Goal: Task Accomplishment & Management: Complete application form

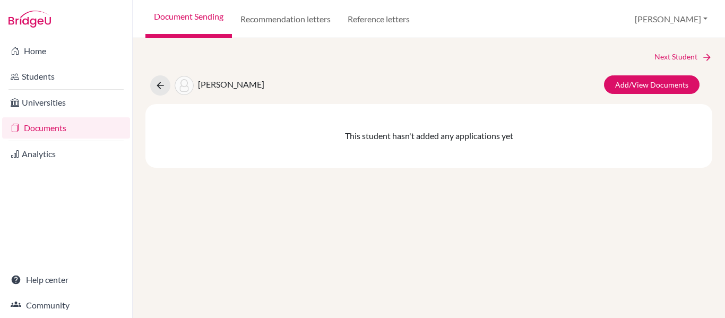
click at [48, 131] on link "Documents" at bounding box center [66, 127] width 128 height 21
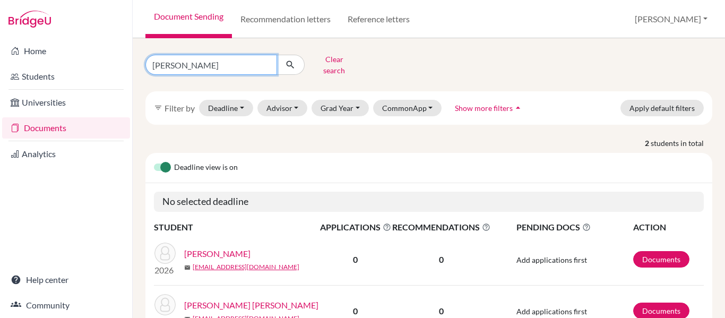
click at [196, 58] on input "chavarria" at bounding box center [211, 65] width 132 height 20
type input "chinchilla"
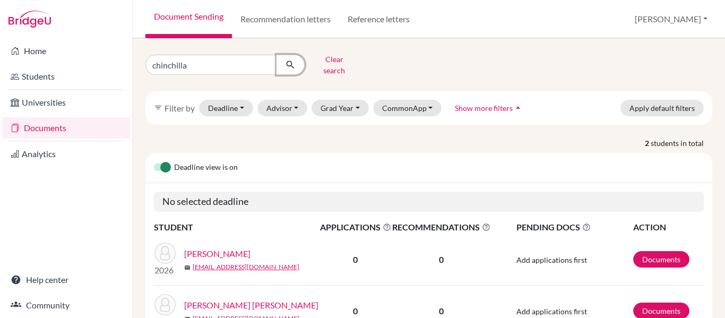
click at [291, 60] on icon "submit" at bounding box center [290, 64] width 11 height 11
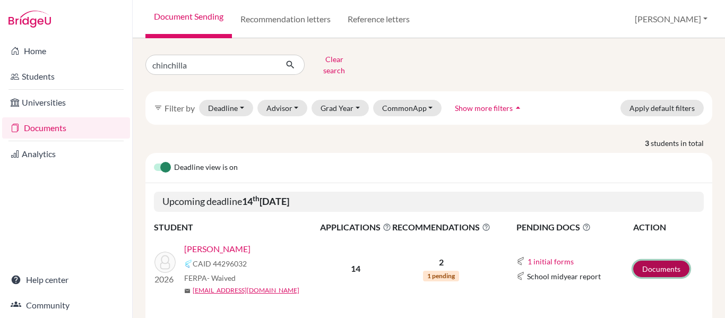
click at [653, 264] on link "Documents" at bounding box center [661, 269] width 56 height 16
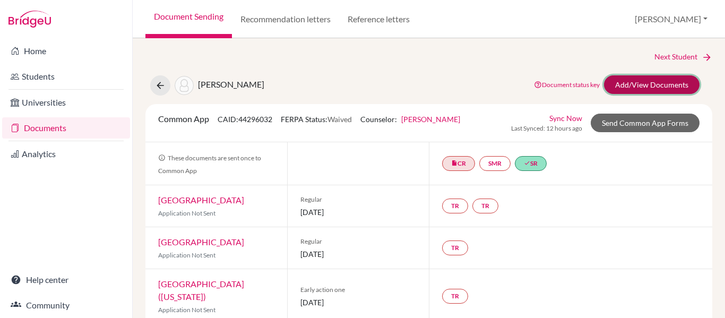
click at [634, 87] on link "Add/View Documents" at bounding box center [652, 84] width 96 height 19
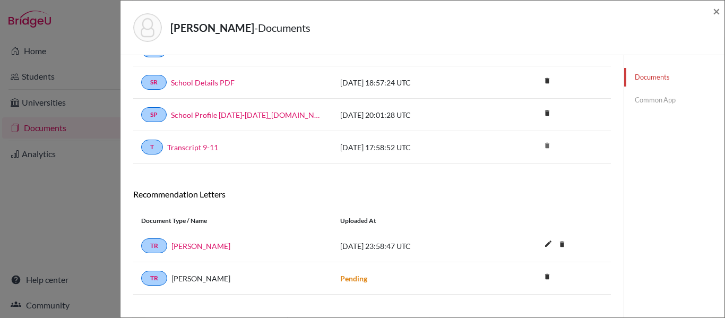
scroll to position [120, 0]
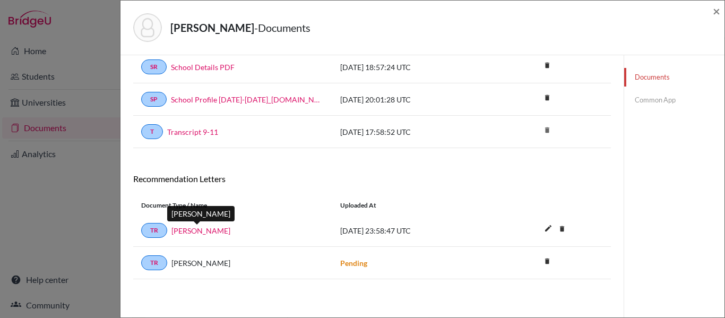
click at [209, 229] on link "Yillian Izaguirre" at bounding box center [200, 230] width 59 height 11
click at [645, 101] on link "Common App" at bounding box center [674, 100] width 100 height 19
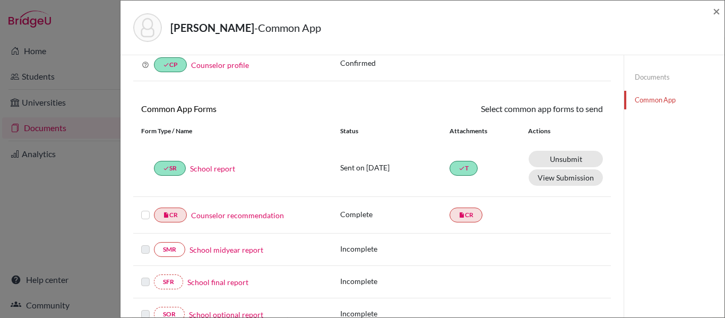
scroll to position [120, 0]
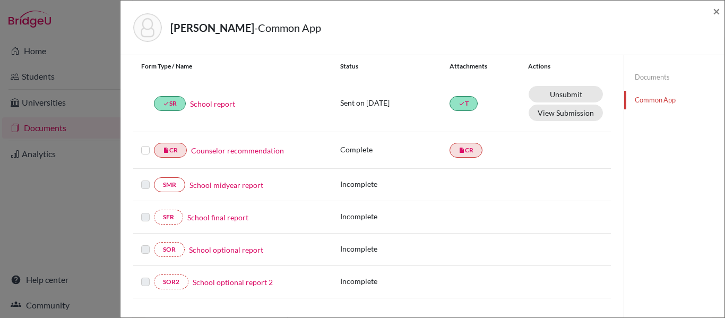
click at [637, 97] on link "Common App" at bounding box center [674, 100] width 100 height 19
click at [649, 100] on link "Common App" at bounding box center [674, 100] width 100 height 19
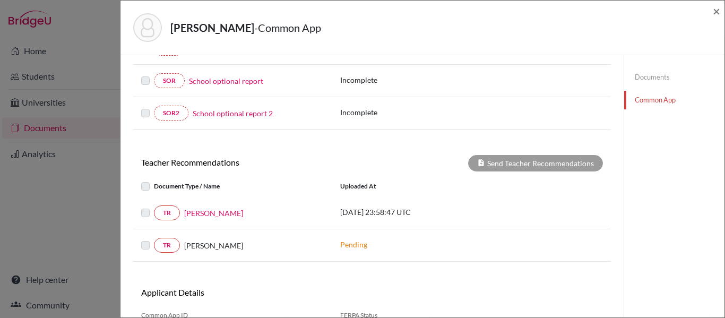
scroll to position [293, 0]
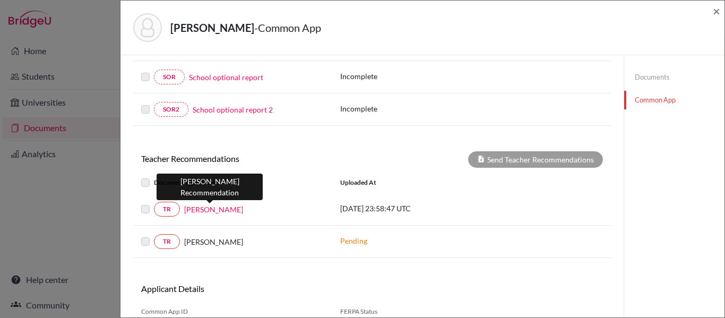
click at [207, 209] on link "Yillian Izaguirre" at bounding box center [213, 209] width 59 height 11
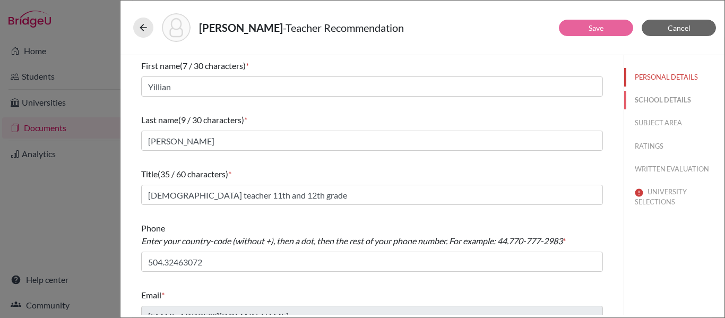
click at [675, 102] on button "SCHOOL DETAILS" at bounding box center [674, 100] width 100 height 19
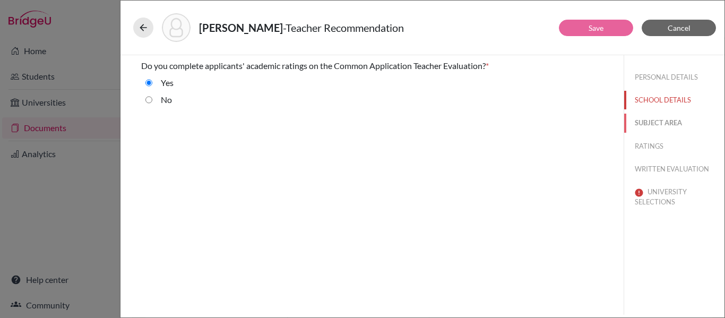
click at [668, 122] on button "SUBJECT AREA" at bounding box center [674, 123] width 100 height 19
select select "3"
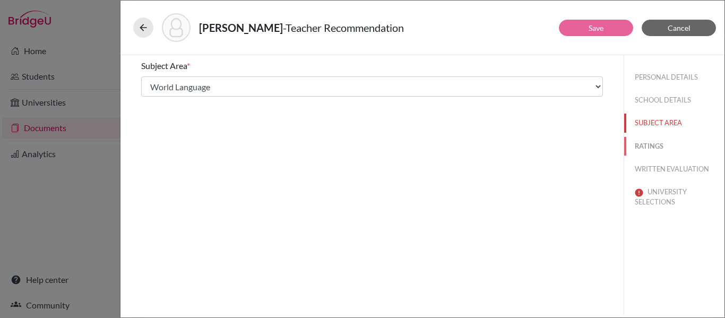
click at [651, 142] on button "RATINGS" at bounding box center [674, 146] width 100 height 19
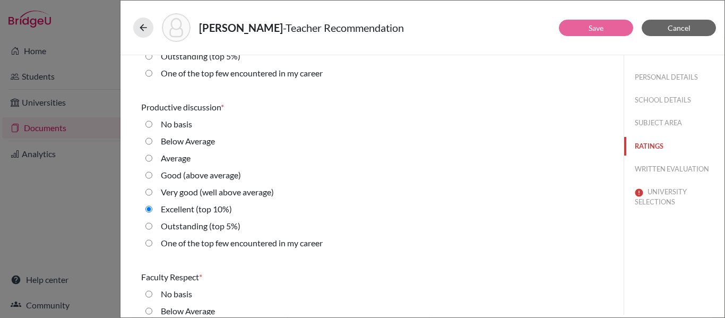
scroll to position [663, 0]
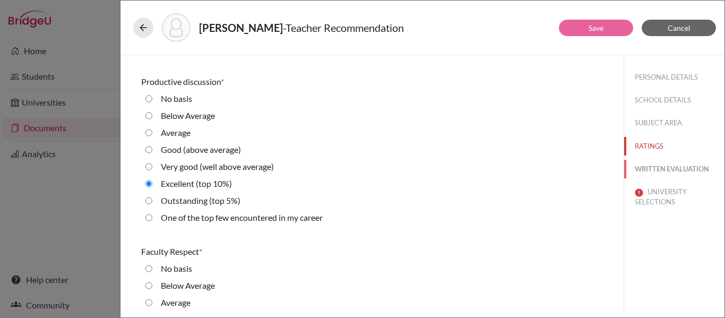
click at [670, 172] on button "WRITTEN EVALUATION" at bounding box center [674, 169] width 100 height 19
radio basis "true"
radio input "true"
radio average\) "true"
radio average\) "false"
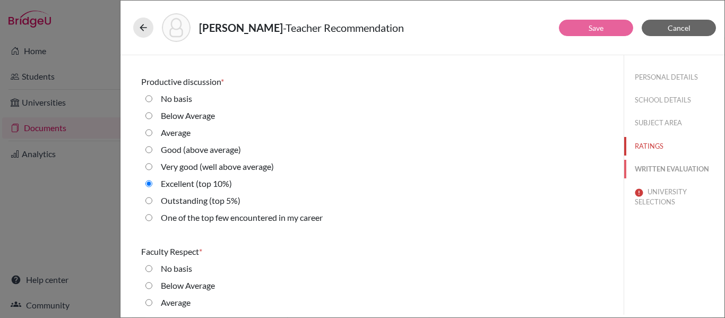
scroll to position [0, 0]
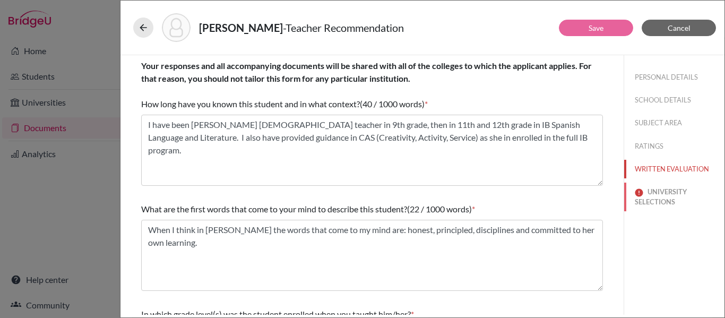
click at [666, 197] on button "UNIVERSITY SELECTIONS" at bounding box center [674, 197] width 100 height 29
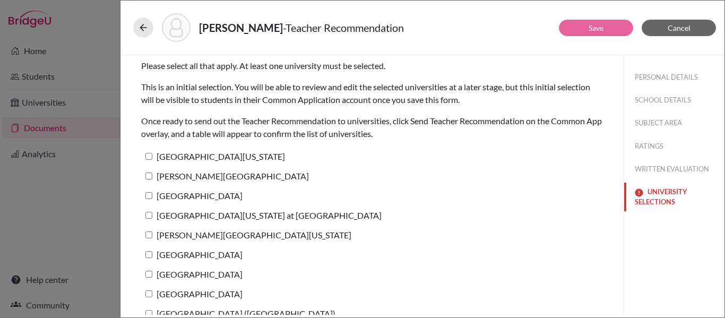
click at [666, 197] on button "UNIVERSITY SELECTIONS" at bounding box center [674, 197] width 100 height 29
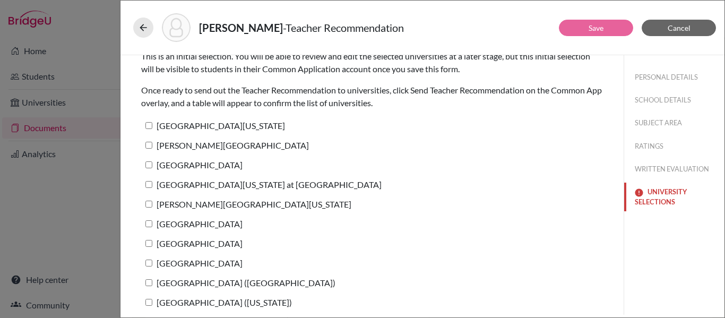
scroll to position [32, 0]
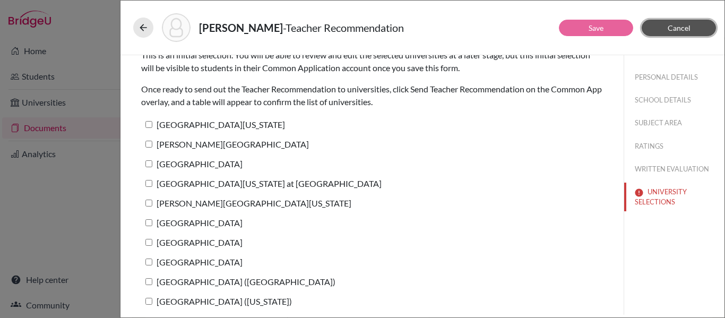
click at [673, 30] on span "Cancel" at bounding box center [679, 27] width 23 height 9
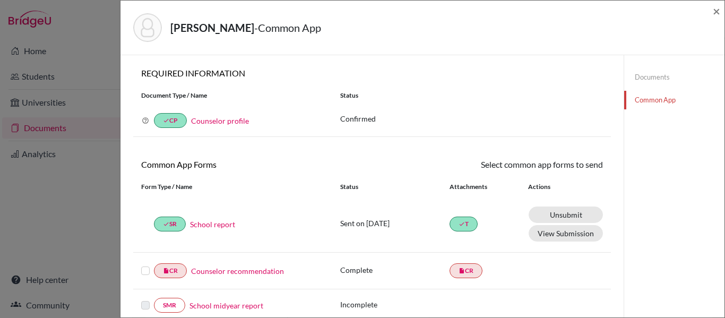
click at [232, 270] on link "Counselor recommendation" at bounding box center [237, 270] width 93 height 11
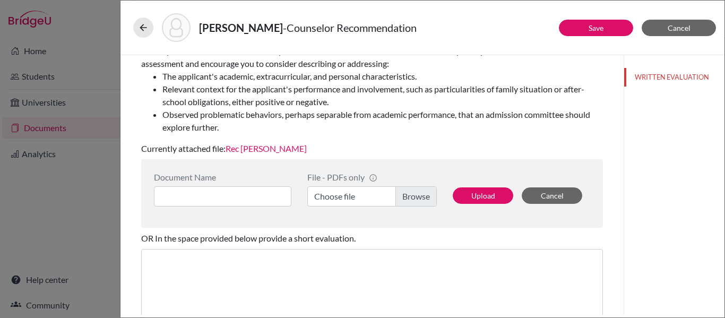
scroll to position [189, 0]
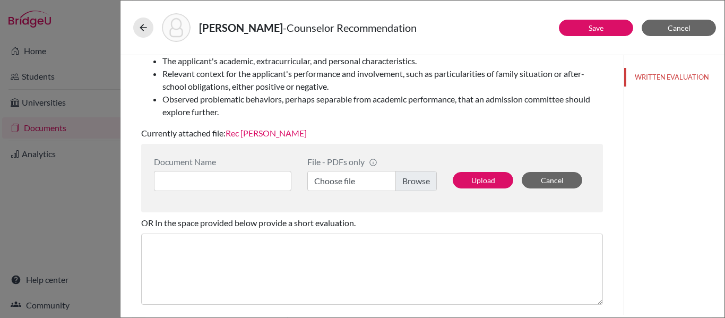
click at [265, 133] on link "Rec [PERSON_NAME]" at bounding box center [266, 133] width 81 height 10
click at [602, 27] on link "Save" at bounding box center [596, 27] width 15 height 9
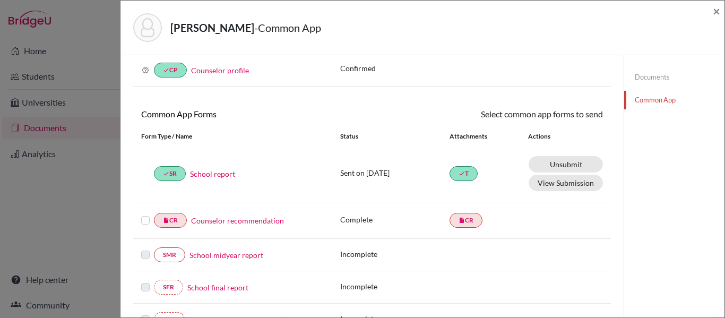
scroll to position [50, 0]
click at [144, 214] on label at bounding box center [145, 214] width 8 height 0
click at [0, 0] on input "checkbox" at bounding box center [0, 0] width 0 height 0
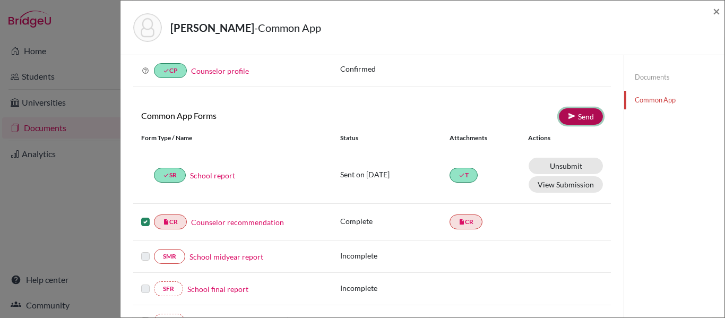
click at [586, 121] on link "Send" at bounding box center [581, 116] width 44 height 16
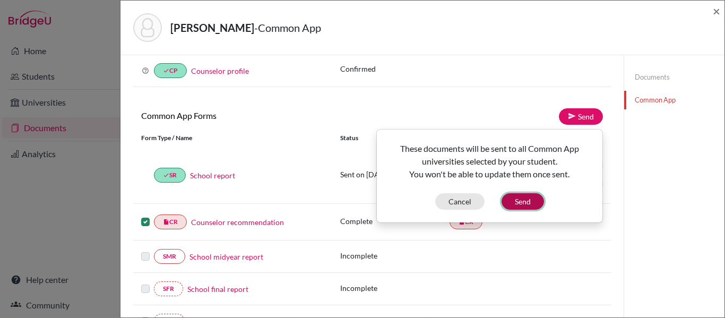
click at [530, 201] on button "Send" at bounding box center [523, 201] width 42 height 16
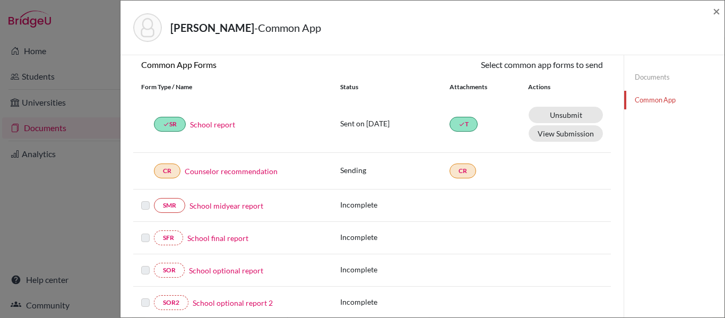
scroll to position [100, 0]
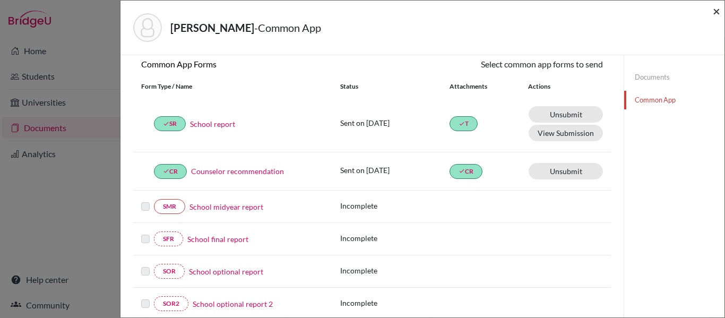
click at [716, 8] on span "×" at bounding box center [716, 10] width 7 height 15
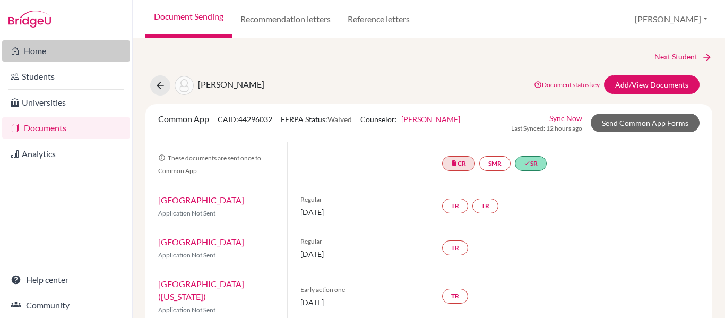
click at [38, 51] on link "Home" at bounding box center [66, 50] width 128 height 21
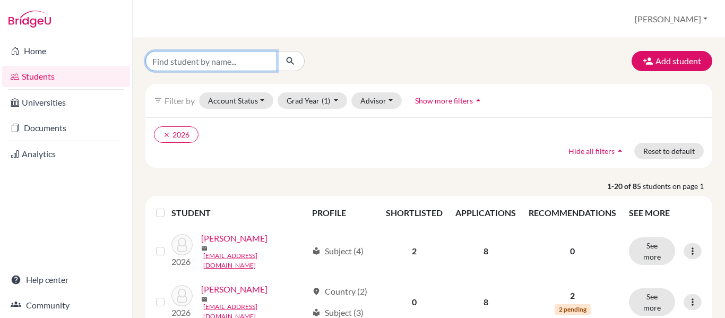
click at [203, 66] on input "Find student by name..." at bounding box center [211, 61] width 132 height 20
type input "[PERSON_NAME]"
click at [291, 63] on icon "submit" at bounding box center [290, 61] width 11 height 11
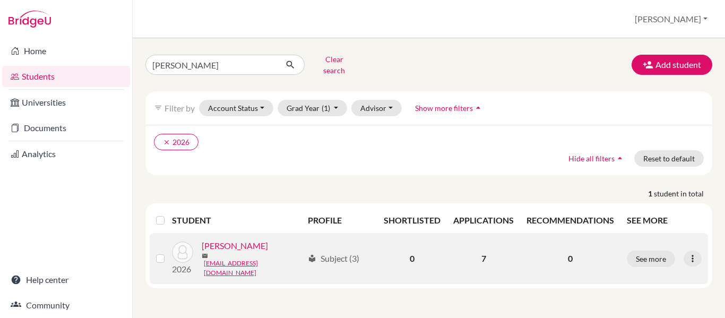
click at [236, 245] on link "[PERSON_NAME]" at bounding box center [235, 245] width 66 height 13
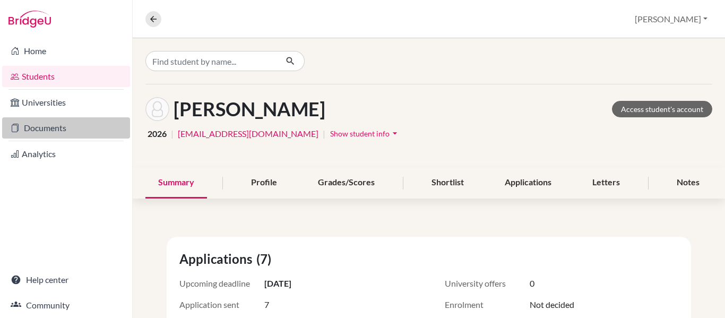
click at [65, 130] on link "Documents" at bounding box center [66, 127] width 128 height 21
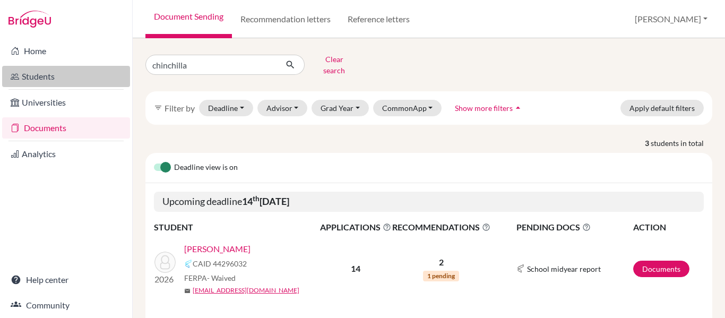
click at [57, 73] on link "Students" at bounding box center [66, 76] width 128 height 21
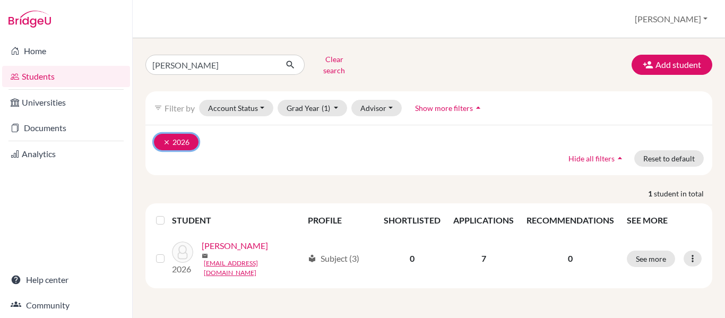
click at [167, 139] on icon "clear" at bounding box center [166, 142] width 7 height 7
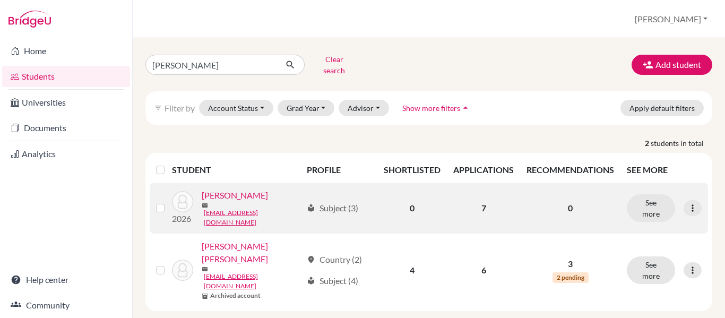
click at [238, 194] on link "[PERSON_NAME]" at bounding box center [235, 195] width 66 height 13
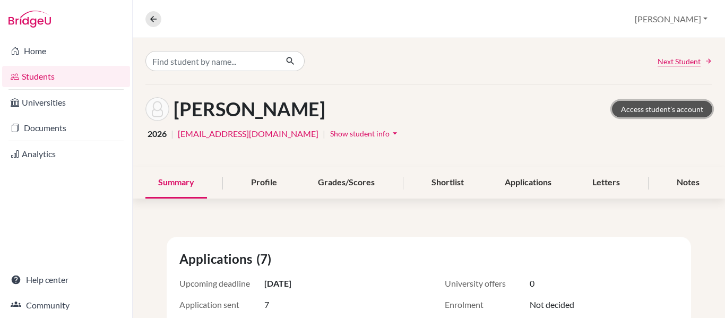
click at [633, 112] on link "Access student's account" at bounding box center [662, 109] width 100 height 16
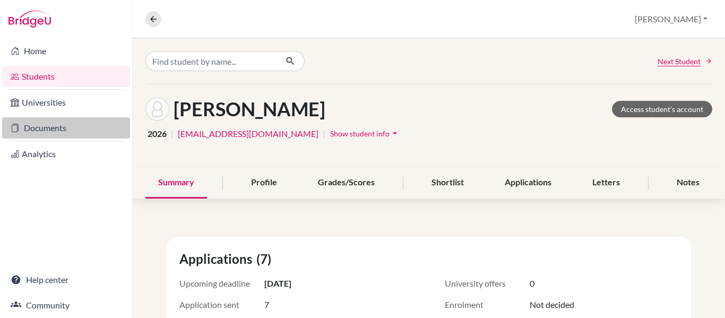
click at [34, 131] on link "Documents" at bounding box center [66, 127] width 128 height 21
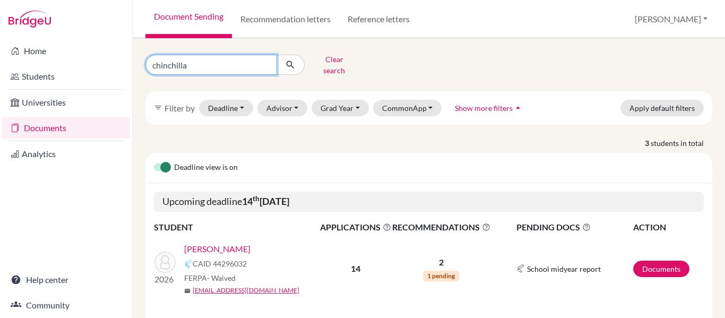
click at [242, 59] on input "chinchilla" at bounding box center [211, 65] width 132 height 20
type input "c"
type input "majano"
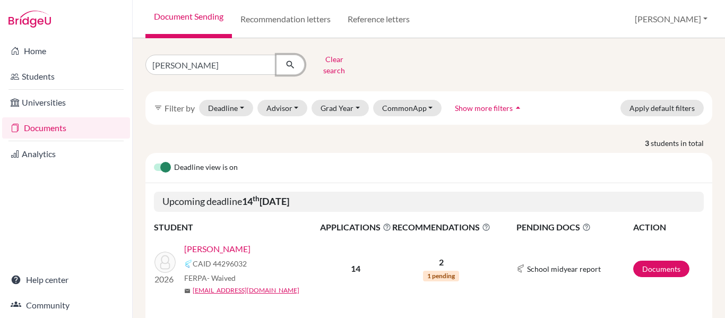
click at [291, 62] on icon "submit" at bounding box center [290, 64] width 11 height 11
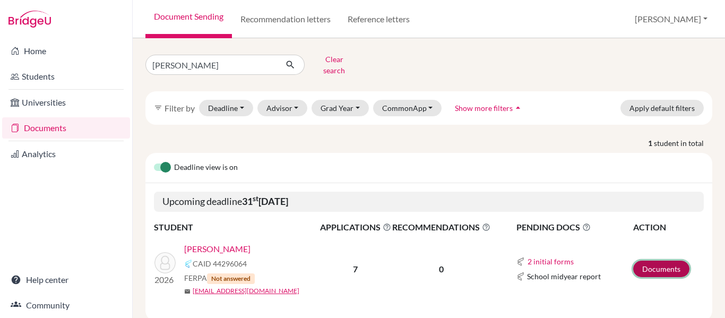
click at [661, 261] on link "Documents" at bounding box center [661, 269] width 56 height 16
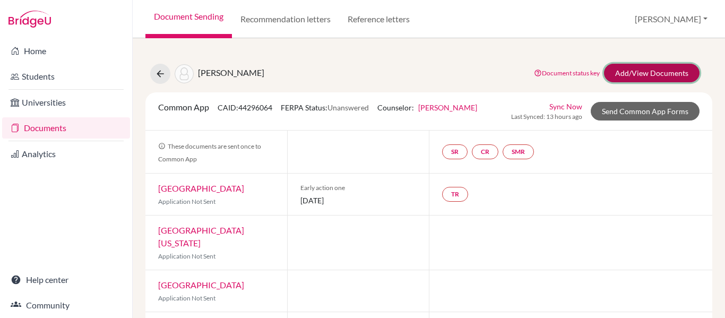
click at [650, 71] on link "Add/View Documents" at bounding box center [652, 73] width 96 height 19
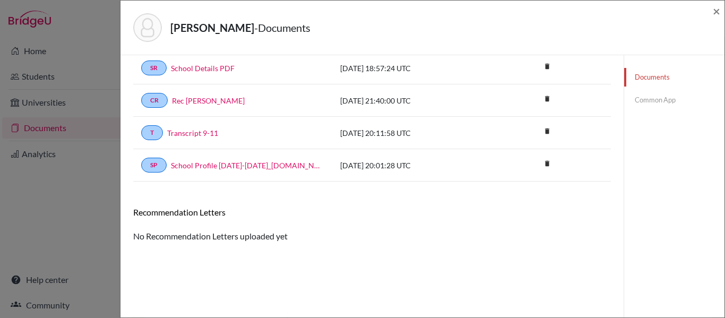
scroll to position [56, 0]
click at [665, 100] on link "Common App" at bounding box center [674, 100] width 100 height 19
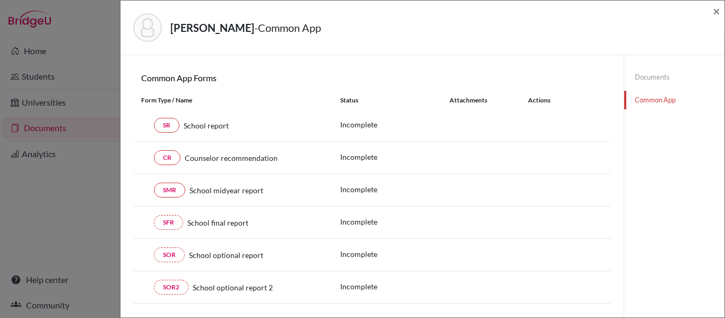
scroll to position [63, 0]
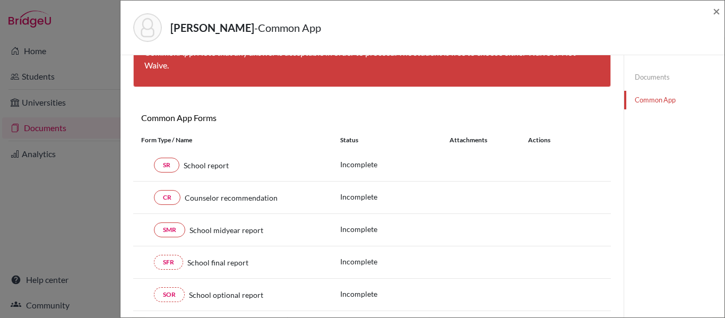
click at [646, 78] on link "Documents" at bounding box center [674, 77] width 100 height 19
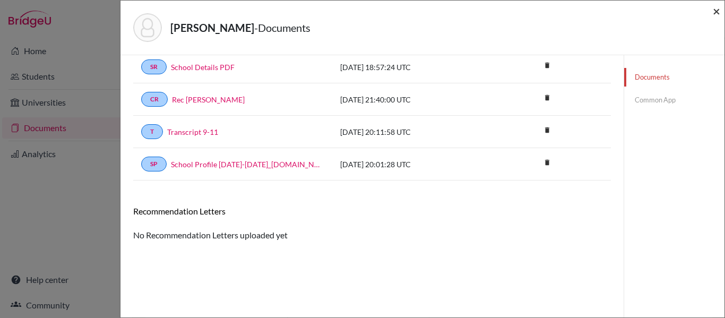
click at [717, 14] on span "×" at bounding box center [716, 10] width 7 height 15
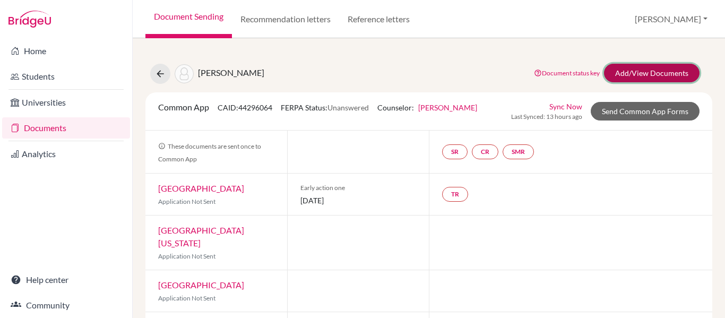
click at [640, 75] on link "Add/View Documents" at bounding box center [652, 73] width 96 height 19
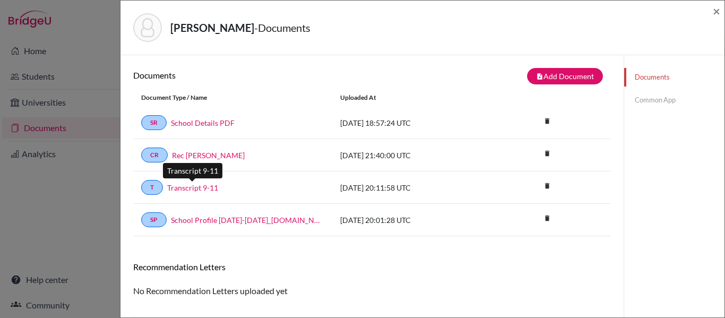
click at [188, 188] on link "Transcript 9-11" at bounding box center [192, 187] width 51 height 11
click at [644, 100] on link "Common App" at bounding box center [674, 100] width 100 height 19
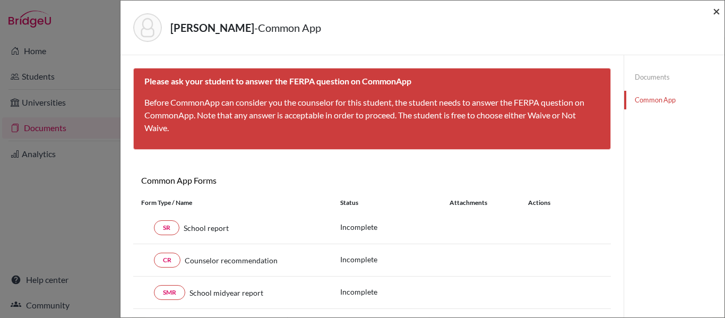
click at [716, 11] on span "×" at bounding box center [716, 10] width 7 height 15
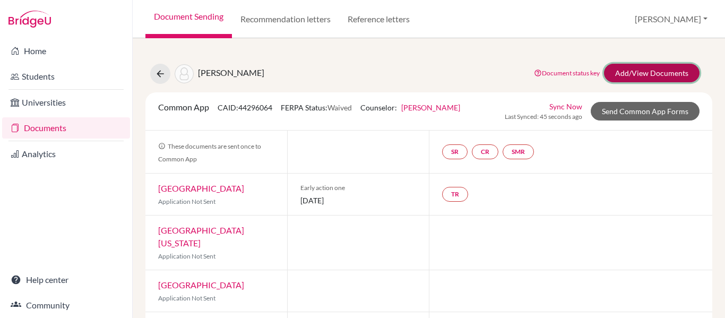
click at [637, 73] on link "Add/View Documents" at bounding box center [652, 73] width 96 height 19
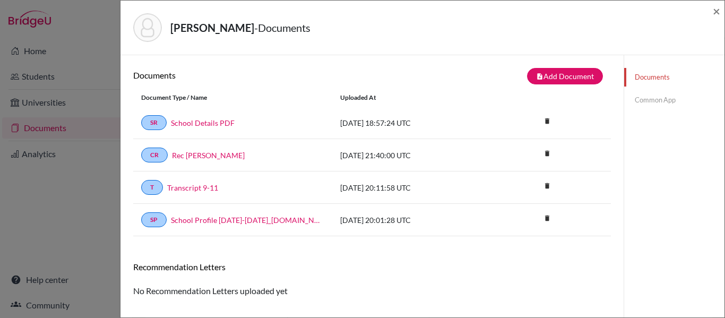
click at [645, 101] on link "Common App" at bounding box center [674, 100] width 100 height 19
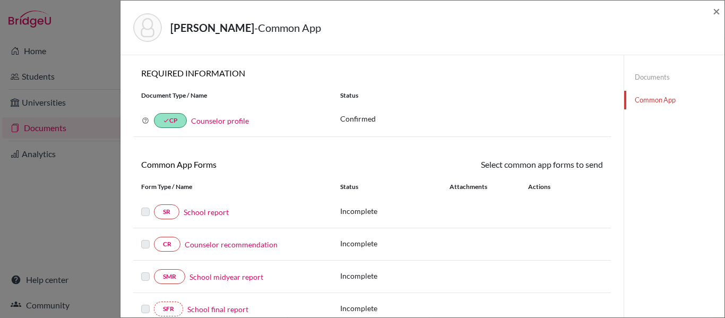
click at [643, 102] on link "Common App" at bounding box center [674, 100] width 100 height 19
click at [716, 10] on span "×" at bounding box center [716, 10] width 7 height 15
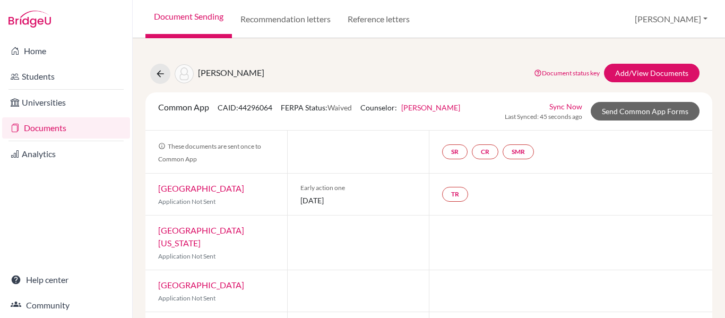
click at [36, 20] on img at bounding box center [29, 19] width 42 height 17
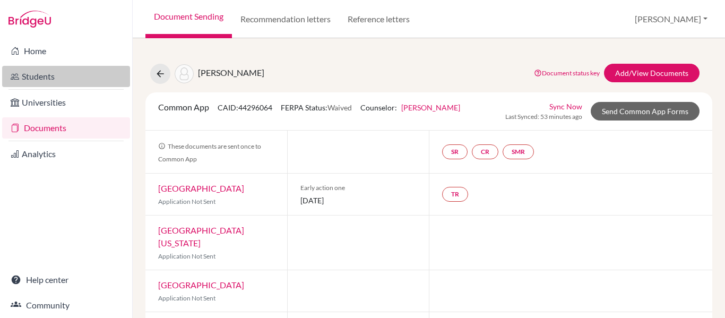
click at [43, 80] on link "Students" at bounding box center [66, 76] width 128 height 21
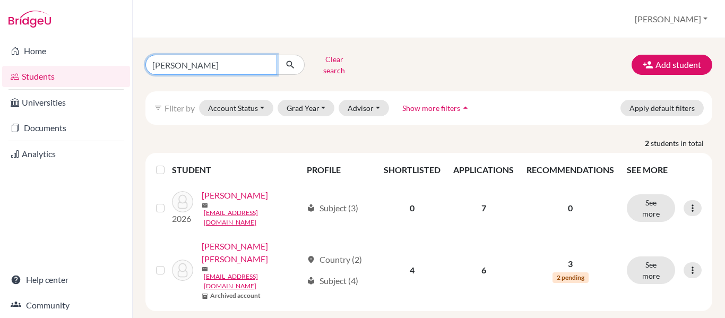
click at [193, 58] on input "majano" at bounding box center [211, 65] width 132 height 20
type input "m"
type input "flemming"
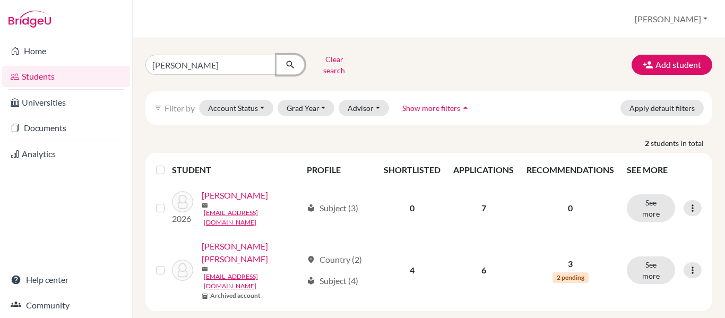
click at [290, 62] on icon "submit" at bounding box center [290, 64] width 11 height 11
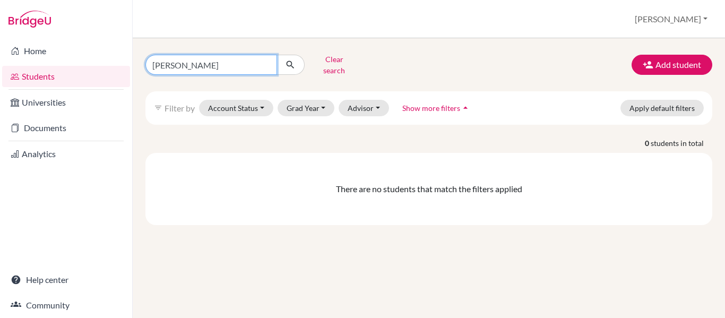
click at [169, 60] on input "flemming" at bounding box center [211, 65] width 132 height 20
type input "[PERSON_NAME]"
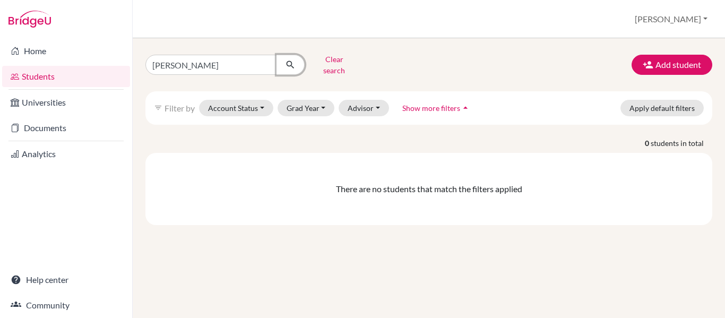
click at [290, 60] on icon "submit" at bounding box center [290, 64] width 11 height 11
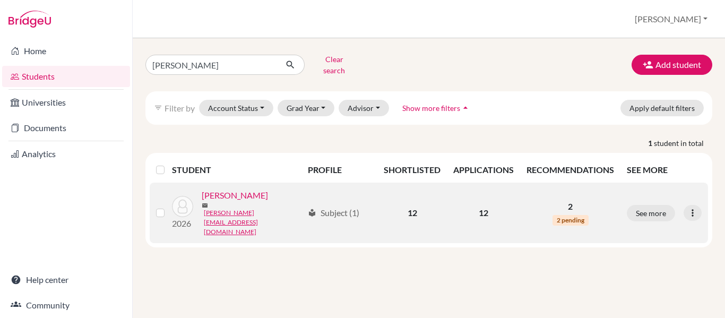
click at [237, 194] on link "[PERSON_NAME]" at bounding box center [235, 195] width 66 height 13
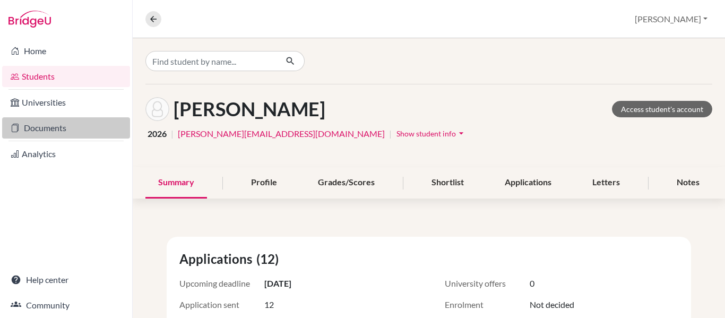
click at [42, 126] on link "Documents" at bounding box center [66, 127] width 128 height 21
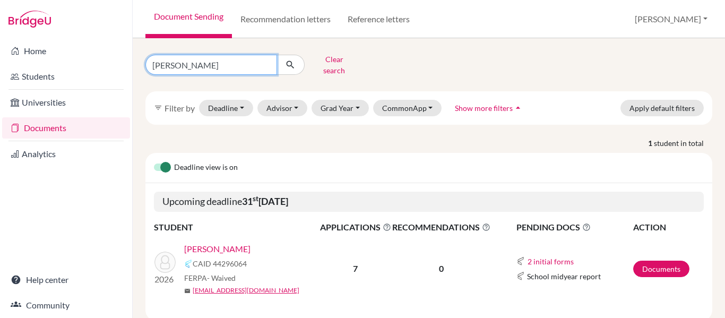
click at [187, 66] on input "[PERSON_NAME]" at bounding box center [211, 65] width 132 height 20
type input "m"
type input "fleming"
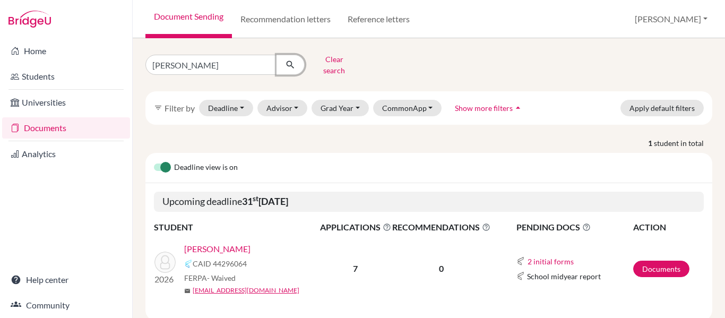
click at [292, 63] on icon "submit" at bounding box center [290, 64] width 11 height 11
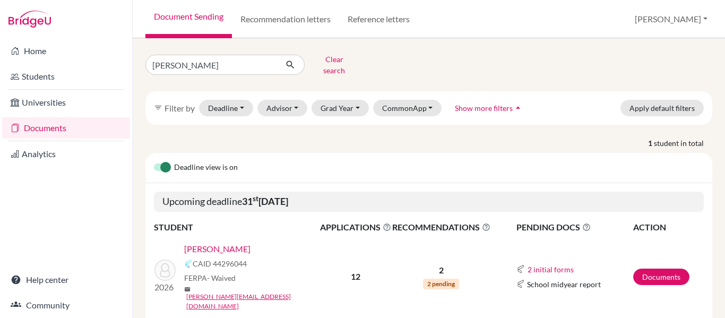
scroll to position [21, 0]
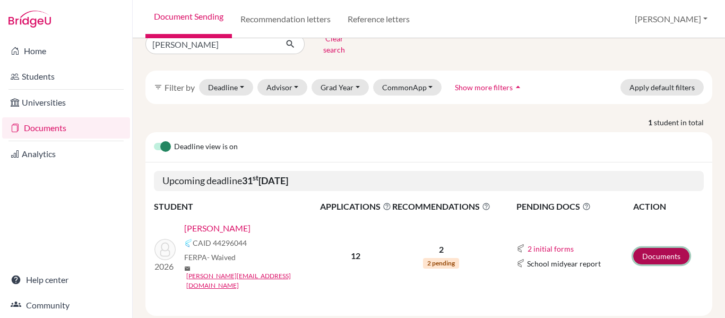
click at [646, 248] on link "Documents" at bounding box center [661, 256] width 56 height 16
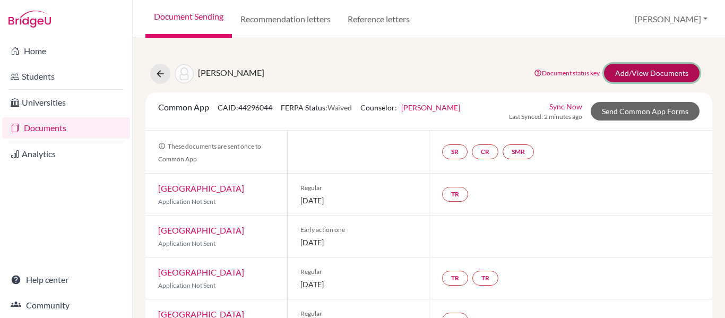
click at [647, 70] on link "Add/View Documents" at bounding box center [652, 73] width 96 height 19
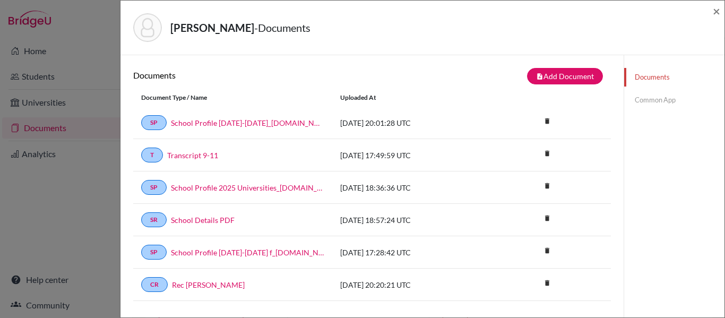
click at [647, 101] on link "Common App" at bounding box center [674, 100] width 100 height 19
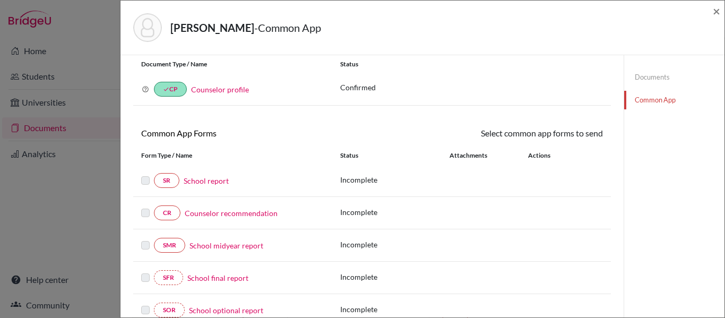
scroll to position [27, 0]
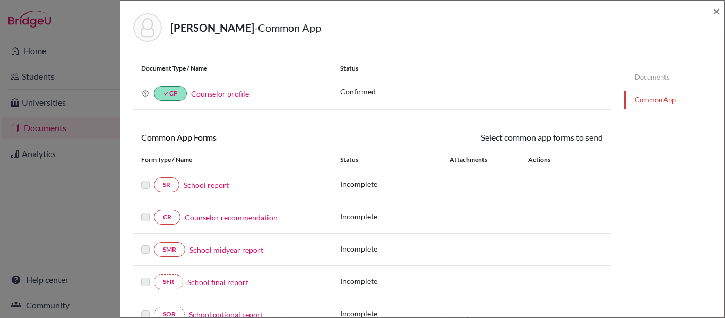
click at [223, 266] on div "SFR School final report Incomplete" at bounding box center [372, 282] width 478 height 32
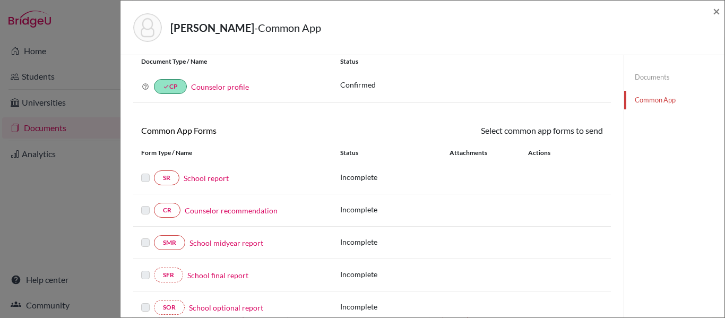
scroll to position [0, 0]
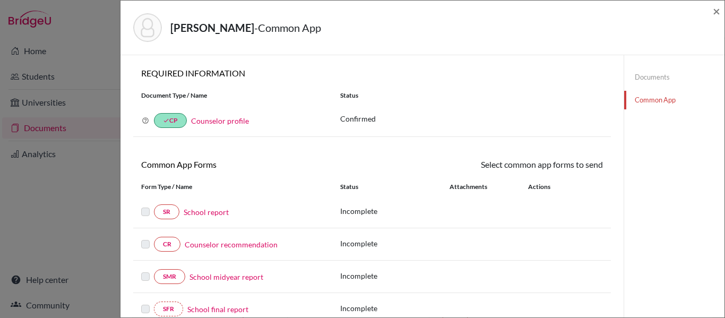
click at [652, 79] on link "Documents" at bounding box center [674, 77] width 100 height 19
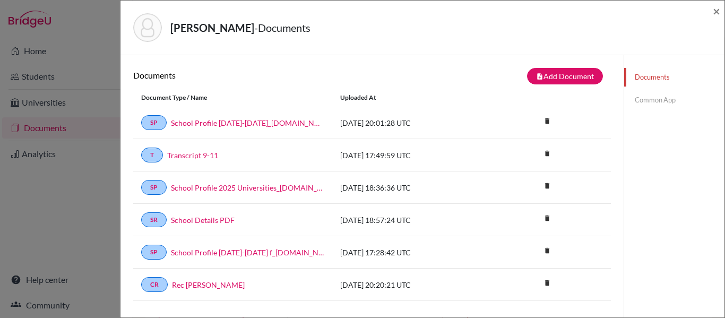
click at [647, 101] on link "Common App" at bounding box center [674, 100] width 100 height 19
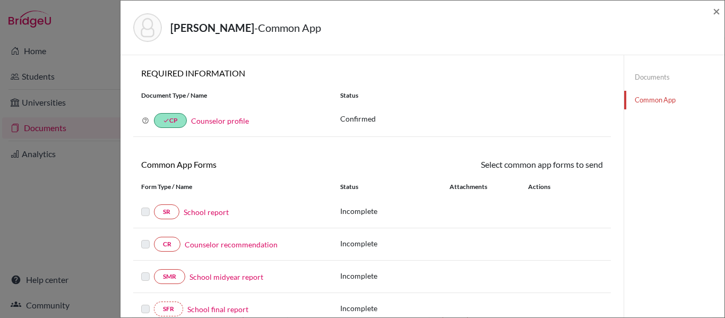
click at [205, 215] on link "School report" at bounding box center [206, 211] width 45 height 11
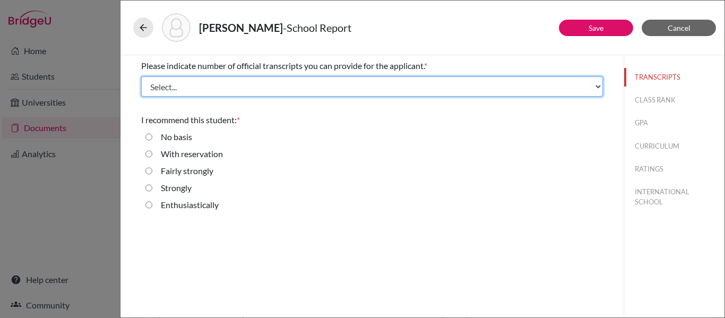
click at [204, 89] on select "Select... 1 2 3 4" at bounding box center [372, 86] width 462 height 20
select select "1"
click at [141, 76] on select "Select... 1 2 3 4" at bounding box center [372, 86] width 462 height 20
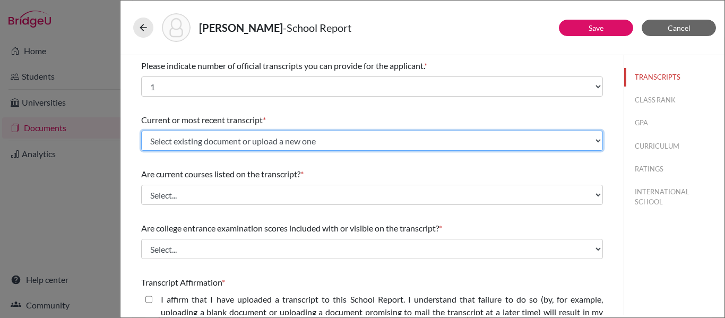
click at [197, 144] on select "Select existing document or upload a new one Transcript 9-11 Upload New File" at bounding box center [372, 141] width 462 height 20
select select "667171"
click at [141, 131] on select "Select existing document or upload a new one Transcript 9-11 Upload New File" at bounding box center [372, 141] width 462 height 20
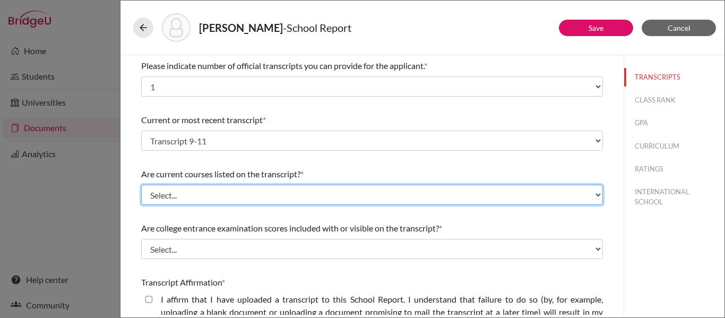
click at [190, 200] on select "Select... Yes No" at bounding box center [372, 195] width 462 height 20
select select "0"
click at [141, 185] on select "Select... Yes No" at bounding box center [372, 195] width 462 height 20
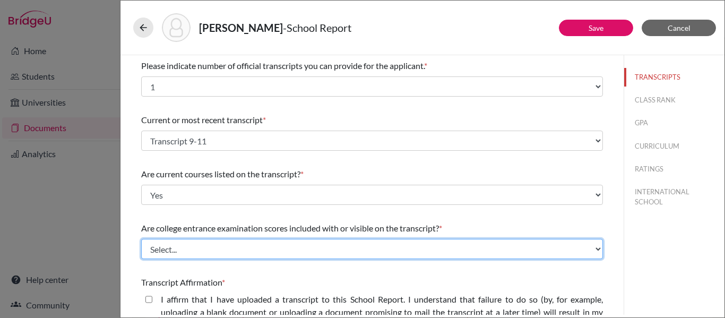
click at [185, 251] on select "Select... Yes No" at bounding box center [372, 249] width 462 height 20
select select "1"
click at [141, 239] on select "Select... Yes No" at bounding box center [372, 249] width 462 height 20
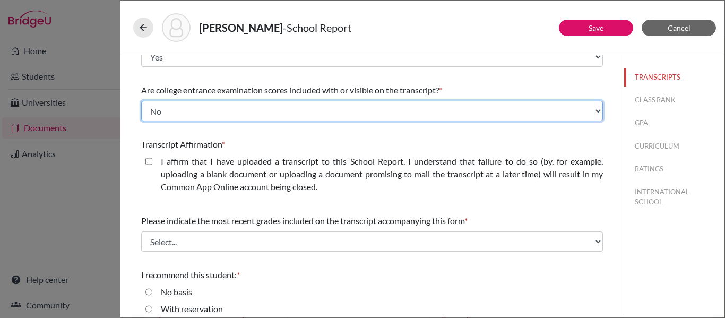
scroll to position [155, 0]
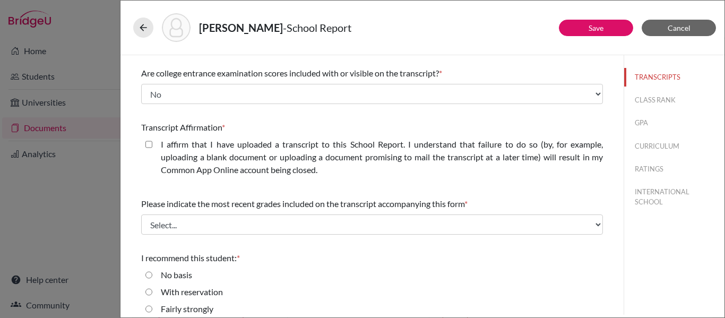
click at [149, 143] on closed\ "I affirm that I have uploaded a transcript to this School Report. I understand …" at bounding box center [148, 144] width 7 height 13
checkbox closed\ "true"
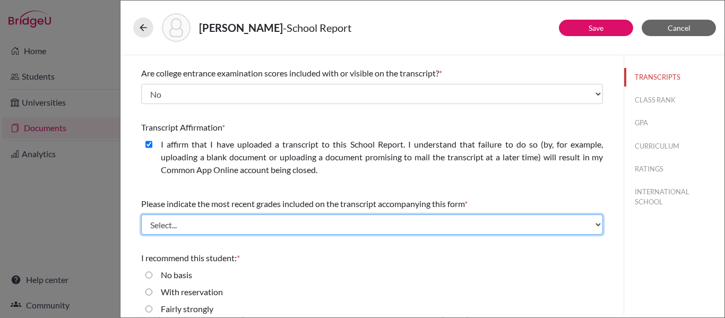
click at [237, 226] on select "Select... Final junior year grades 1st Quarter senior year grades 2nd Quarter/1…" at bounding box center [372, 224] width 462 height 20
select select "0"
click at [141, 214] on select "Select... Final junior year grades 1st Quarter senior year grades 2nd Quarter/1…" at bounding box center [372, 224] width 462 height 20
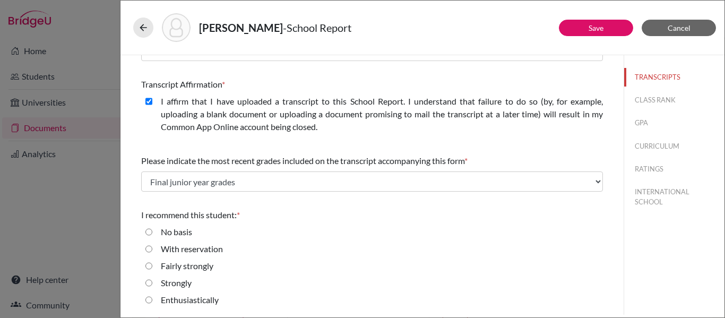
click at [150, 299] on input "Enthusiastically" at bounding box center [148, 299] width 7 height 13
radio input "true"
click at [650, 100] on button "CLASS RANK" at bounding box center [674, 100] width 100 height 19
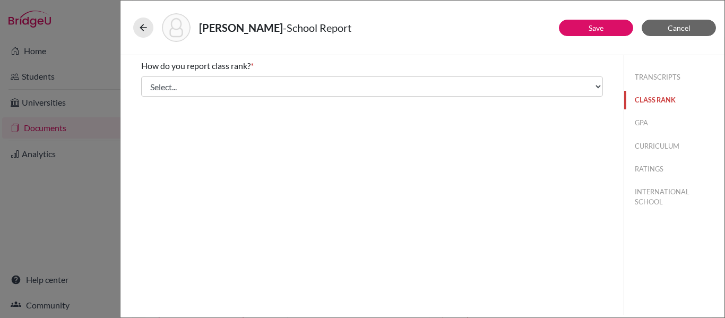
scroll to position [0, 0]
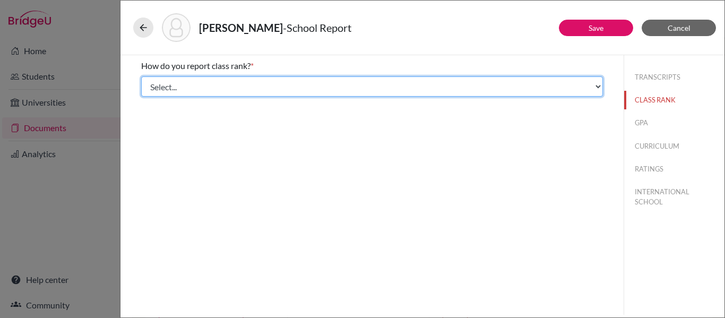
click at [489, 86] on select "Select... Exact Decile Quintile Quartile None" at bounding box center [372, 86] width 462 height 20
select select "5"
click at [141, 76] on select "Select... Exact Decile Quintile Quartile None" at bounding box center [372, 86] width 462 height 20
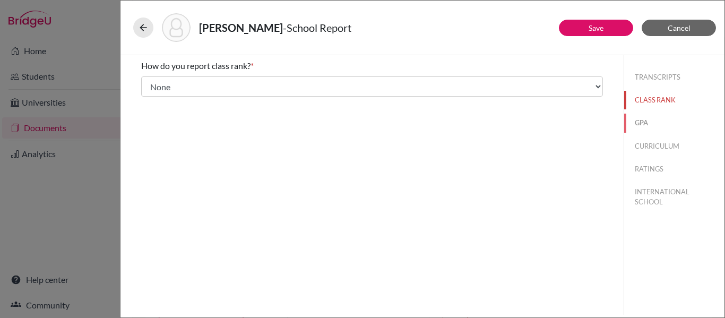
click at [643, 124] on button "GPA" at bounding box center [674, 123] width 100 height 19
click at [149, 82] on input "Yes" at bounding box center [148, 82] width 7 height 13
radio input "true"
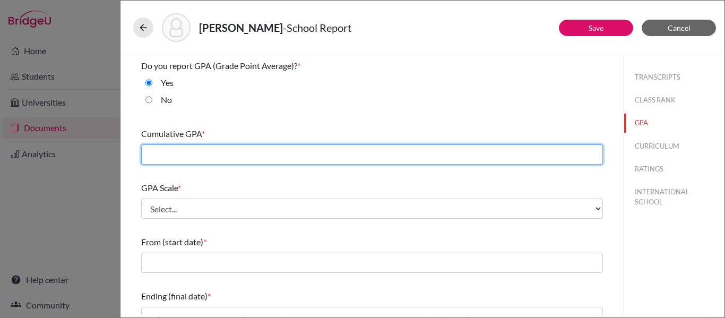
click at [304, 156] on input "text" at bounding box center [372, 154] width 462 height 20
type input "4.1"
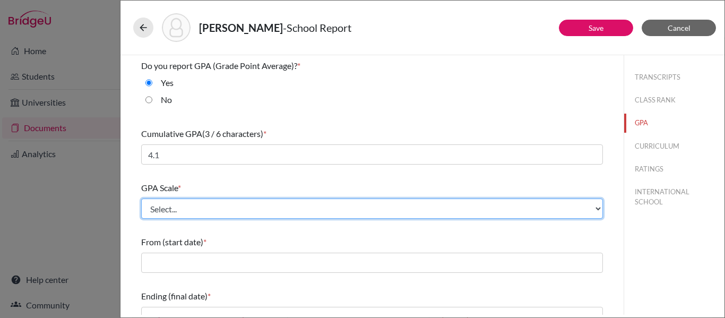
click at [332, 205] on select "Select... 4 5 6 7 8 9 10 11 12 13 14 15 16 17 18 19 20 100" at bounding box center [372, 208] width 462 height 20
click at [141, 198] on select "Select... 4 5 6 7 8 9 10 11 12 13 14 15 16 17 18 19 20 100" at bounding box center [372, 208] width 462 height 20
click at [196, 214] on select "Select... 4 5 6 7 8 9 10 11 12 13 14 15 16 17 18 19 20 100" at bounding box center [372, 208] width 462 height 20
select select "4"
click at [141, 198] on select "Select... 4 5 6 7 8 9 10 11 12 13 14 15 16 17 18 19 20 100" at bounding box center [372, 208] width 462 height 20
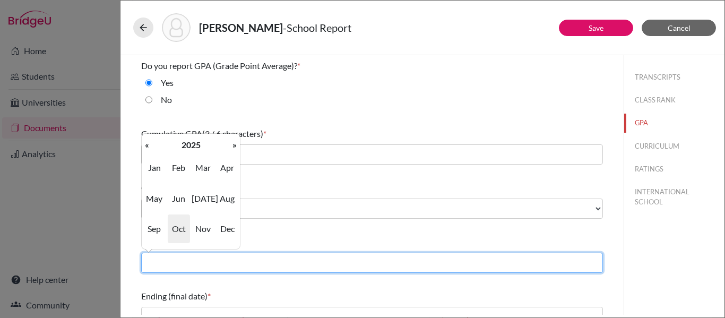
click at [190, 263] on input "text" at bounding box center [372, 263] width 462 height 20
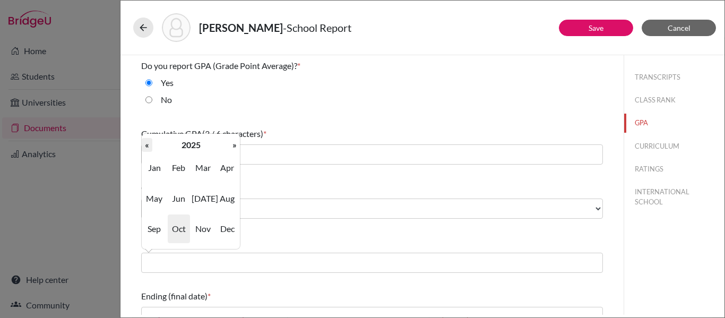
click at [145, 147] on th "«" at bounding box center [147, 145] width 11 height 14
click at [228, 203] on span "Aug" at bounding box center [227, 198] width 22 height 29
type input "08/2022"
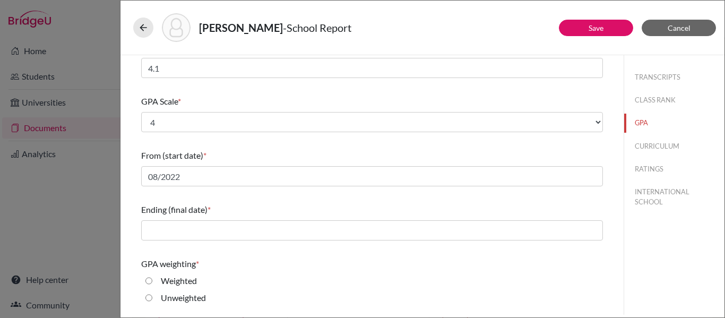
scroll to position [88, 0]
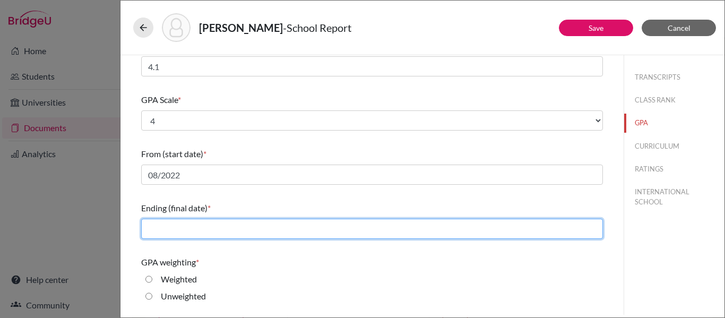
click at [219, 234] on input "text" at bounding box center [372, 229] width 462 height 20
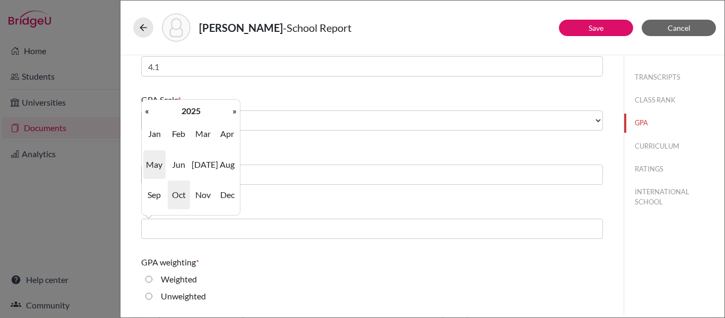
click at [154, 162] on span "May" at bounding box center [154, 164] width 22 height 29
type input "05/2025"
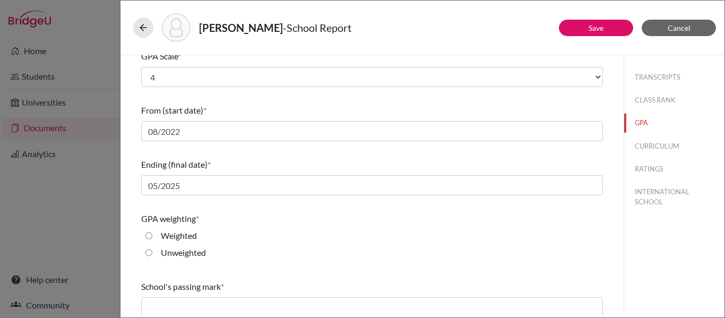
scroll to position [133, 0]
click at [147, 234] on input "Weighted" at bounding box center [148, 234] width 7 height 13
radio input "true"
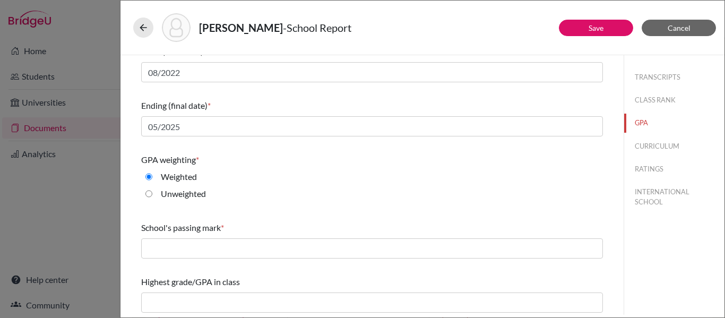
scroll to position [193, 0]
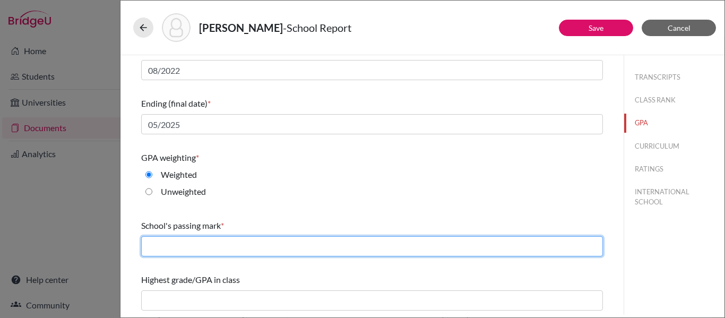
click at [259, 250] on input "text" at bounding box center [372, 246] width 462 height 20
type input "70"
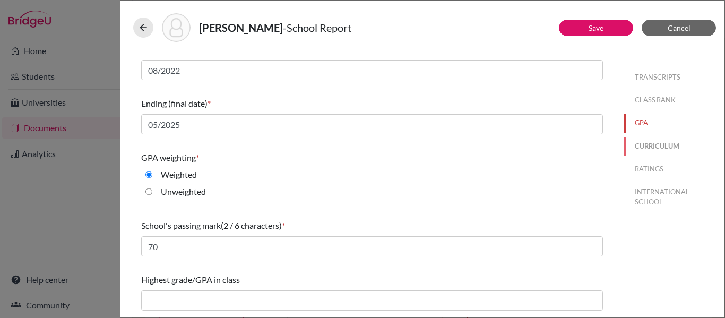
click at [645, 145] on button "CURRICULUM" at bounding box center [674, 146] width 100 height 19
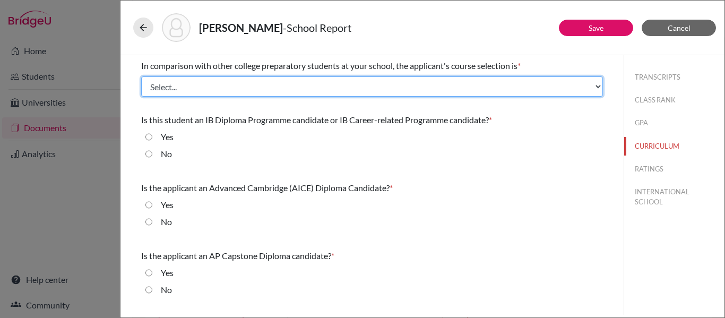
click at [356, 91] on select "Select... Less than demanding Average [PERSON_NAME] Very demanding Most demandi…" at bounding box center [372, 86] width 462 height 20
select select "4"
click at [141, 76] on select "Select... Less than demanding Average [PERSON_NAME] Very demanding Most demandi…" at bounding box center [372, 86] width 462 height 20
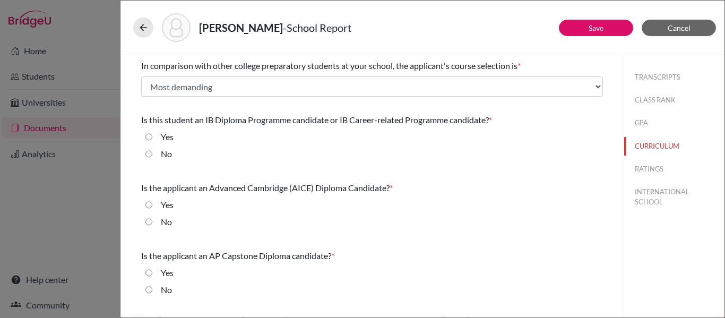
click at [150, 137] on input "Yes" at bounding box center [148, 137] width 7 height 13
radio input "true"
click at [149, 222] on input "No" at bounding box center [148, 221] width 7 height 13
radio input "true"
click at [149, 291] on input "No" at bounding box center [148, 289] width 7 height 13
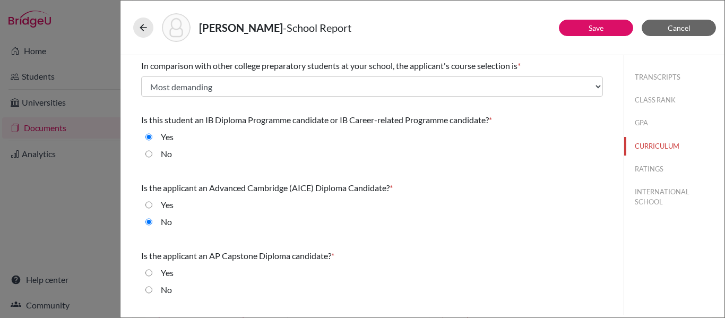
radio input "true"
click at [638, 168] on button "RATINGS" at bounding box center [674, 169] width 100 height 19
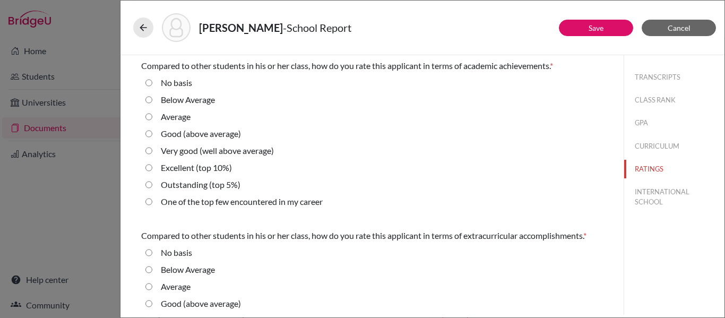
click at [147, 184] on 5\%\) "Outstanding (top 5%)" at bounding box center [148, 184] width 7 height 13
radio 5\%\) "true"
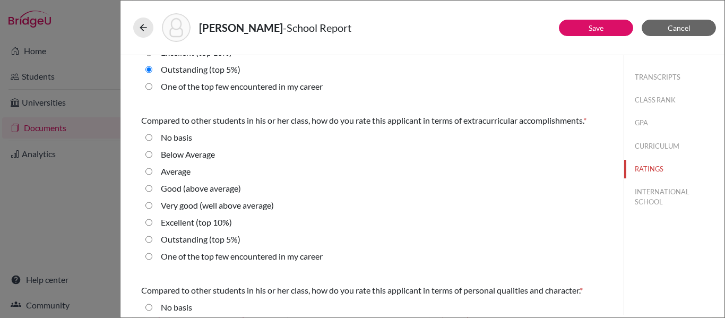
scroll to position [121, 0]
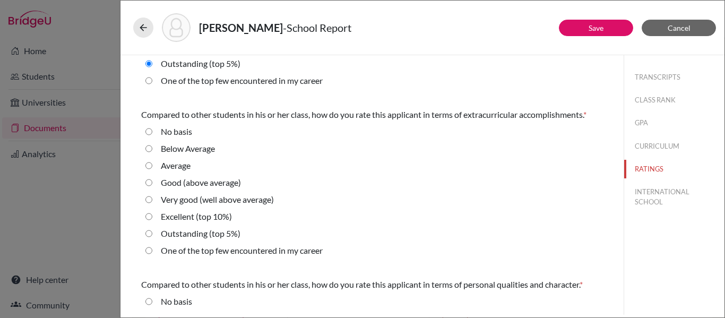
click at [148, 232] on 5\%\) "Outstanding (top 5%)" at bounding box center [148, 233] width 7 height 13
radio 5\%\) "true"
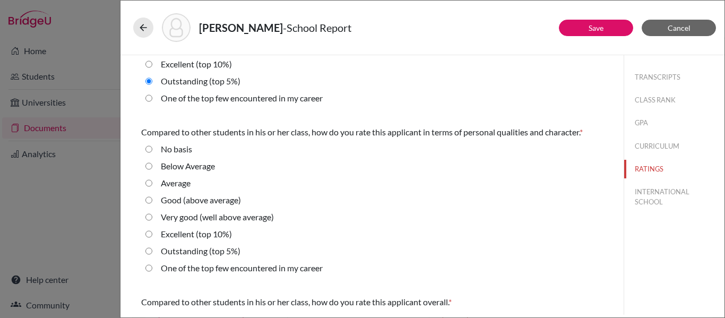
scroll to position [275, 0]
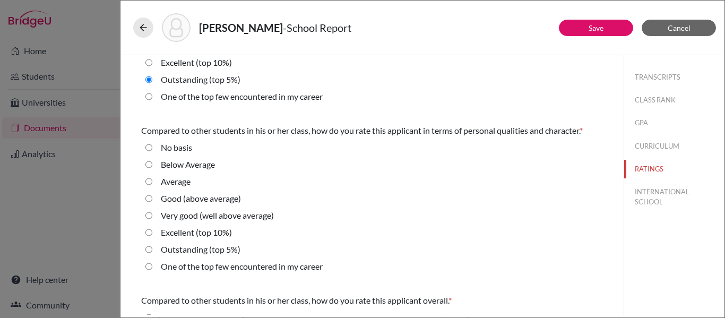
click at [150, 250] on 5\%\) "Outstanding (top 5%)" at bounding box center [148, 249] width 7 height 13
radio 5\%\) "true"
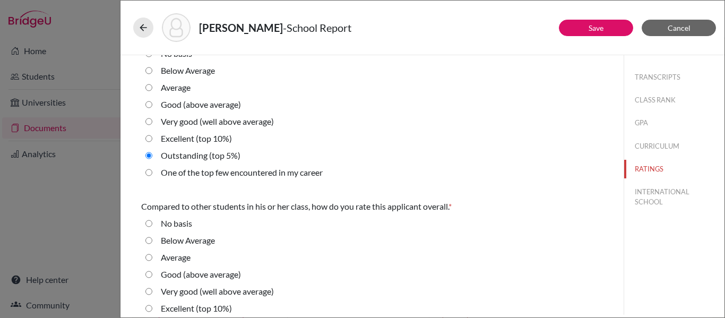
scroll to position [411, 0]
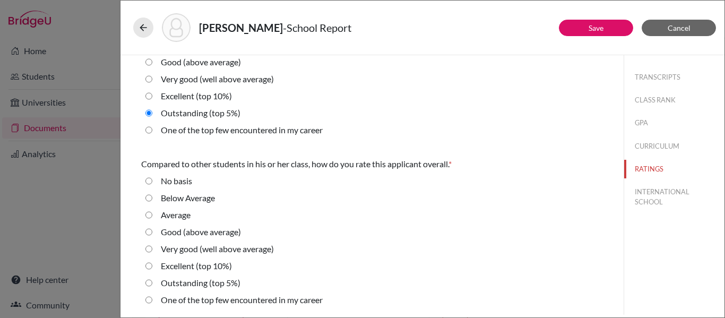
click at [150, 282] on 5\%\) "Outstanding (top 5%)" at bounding box center [148, 282] width 7 height 13
radio 5\%\) "true"
click at [646, 194] on button "INTERNATIONAL SCHOOL" at bounding box center [674, 197] width 100 height 29
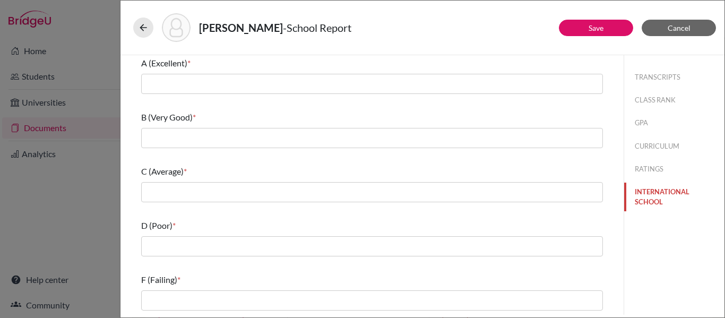
scroll to position [0, 0]
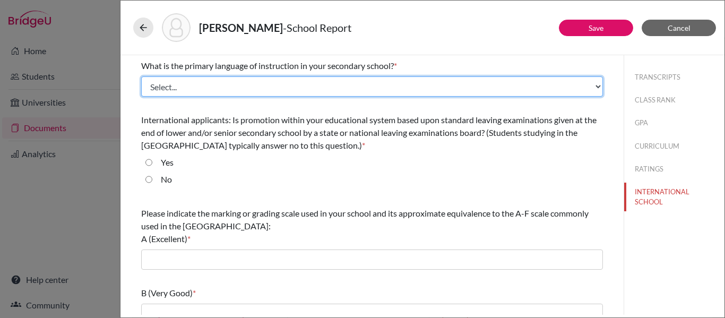
click at [228, 82] on select "Select... Albanian Arabic Armenian Assamese Azerbaijani Belarusian Bengali Bulg…" at bounding box center [372, 86] width 462 height 20
select select "14"
click at [141, 76] on select "Select... Albanian Arabic Armenian Assamese Azerbaijani Belarusian Bengali Bulg…" at bounding box center [372, 86] width 462 height 20
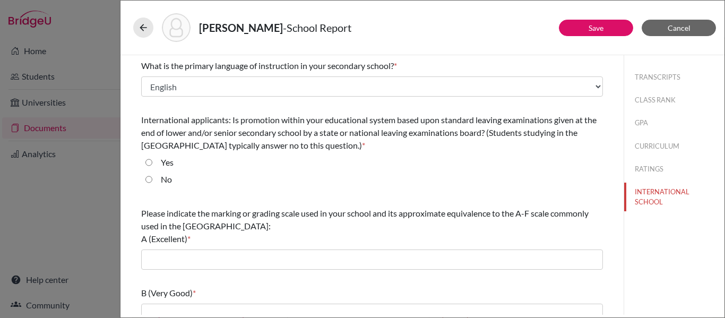
click at [149, 179] on input "No" at bounding box center [148, 179] width 7 height 13
radio input "true"
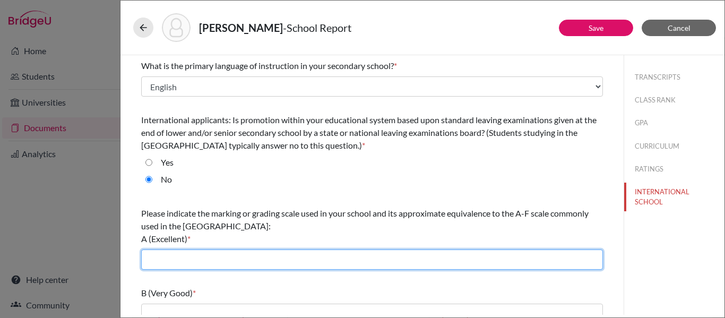
click at [179, 260] on input "text" at bounding box center [372, 259] width 462 height 20
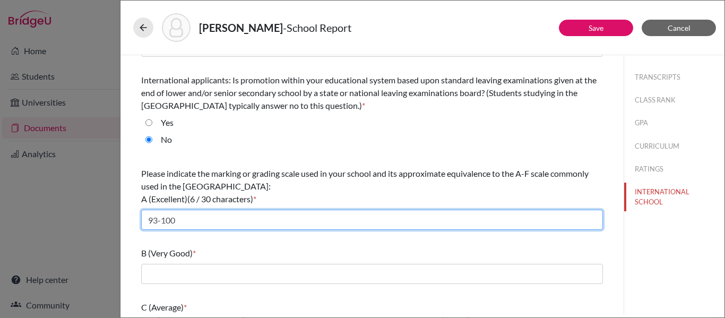
scroll to position [47, 0]
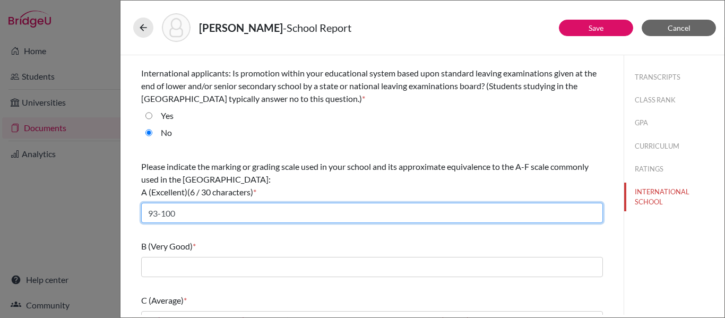
type input "93-100"
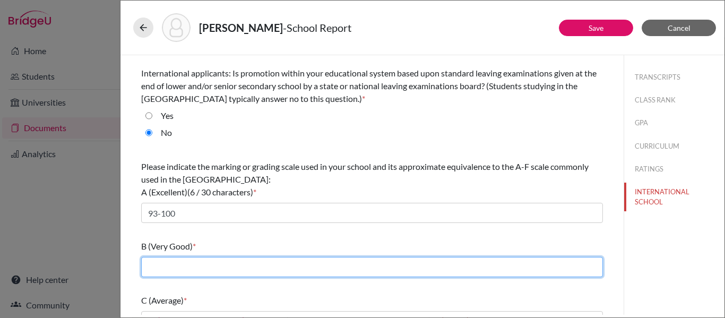
click at [159, 263] on input "text" at bounding box center [372, 267] width 462 height 20
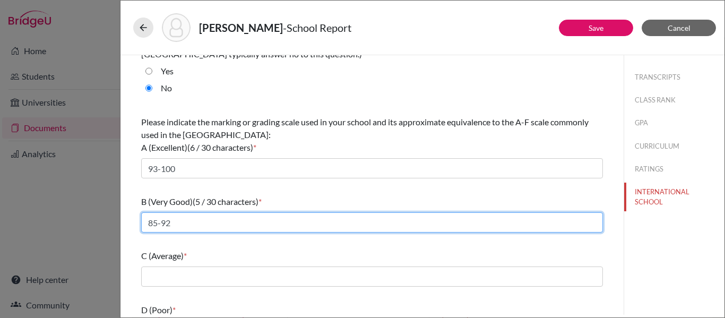
scroll to position [99, 0]
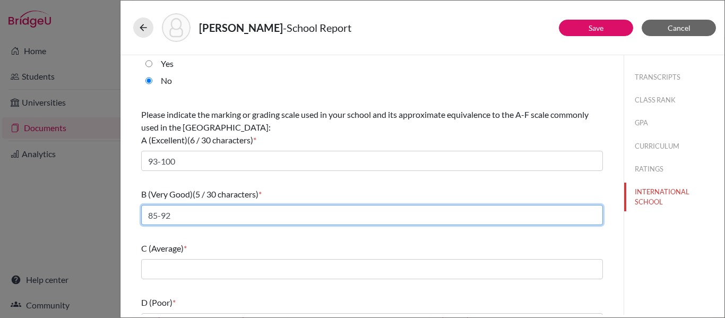
type input "85-92"
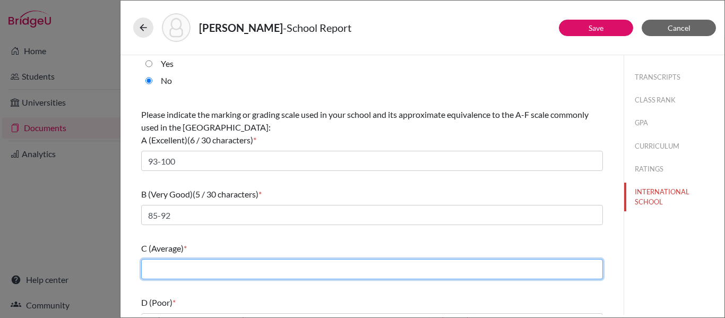
click at [155, 267] on input "text" at bounding box center [372, 269] width 462 height 20
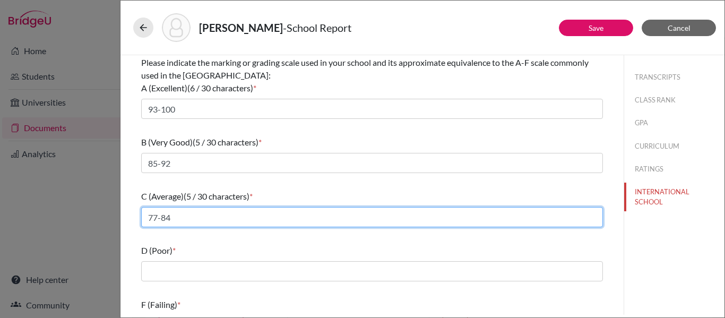
scroll to position [153, 0]
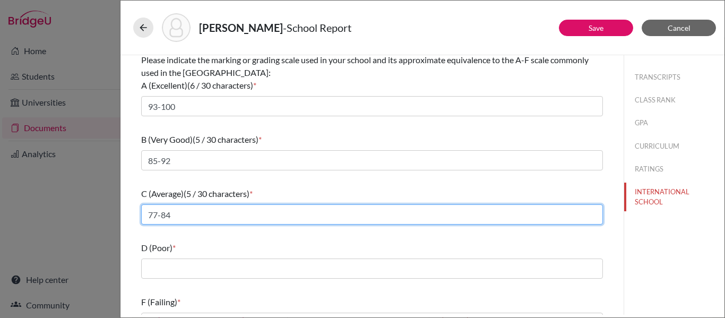
type input "77-84"
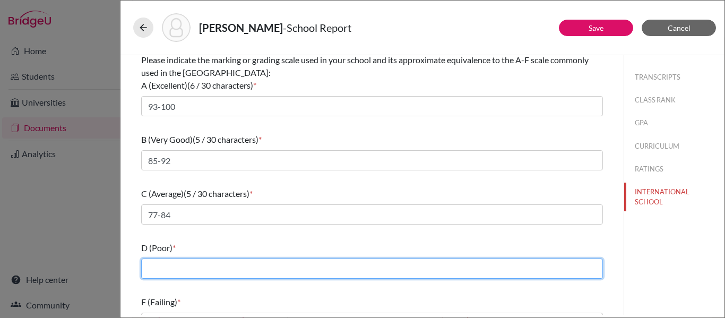
click at [165, 270] on input "text" at bounding box center [372, 268] width 462 height 20
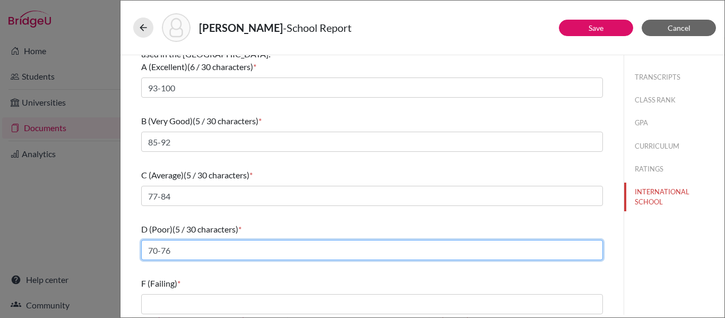
scroll to position [176, 0]
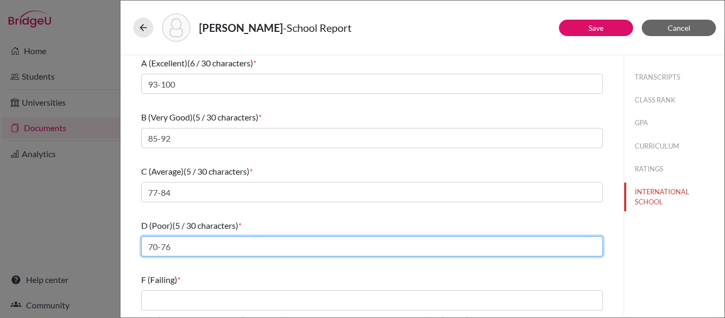
type input "70-76"
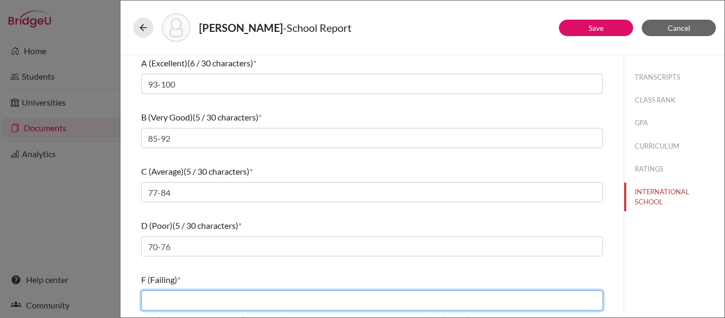
click at [155, 300] on input "text" at bounding box center [372, 300] width 462 height 20
type input "0-69"
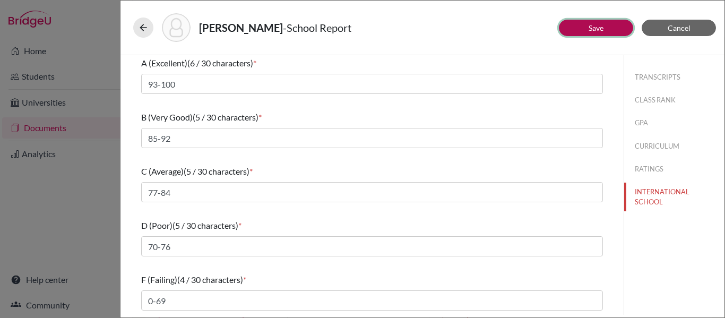
click at [589, 27] on link "Save" at bounding box center [596, 27] width 15 height 9
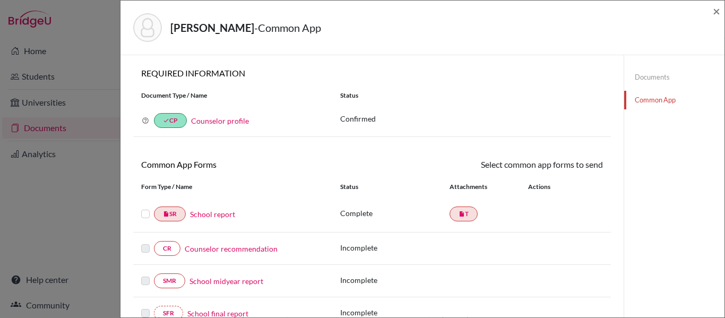
click at [145, 208] on label at bounding box center [145, 208] width 8 height 0
click at [0, 0] on input "checkbox" at bounding box center [0, 0] width 0 height 0
click at [585, 170] on link "Send" at bounding box center [581, 166] width 44 height 16
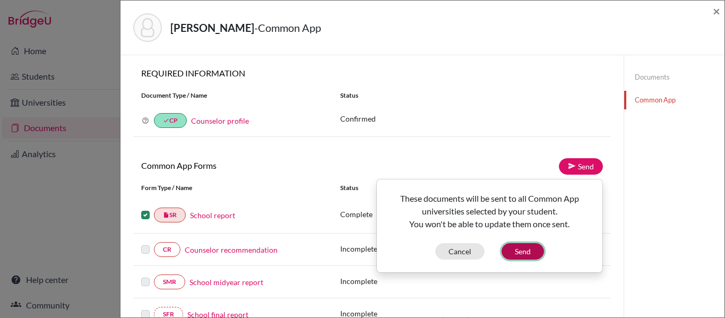
click at [529, 252] on button "Send" at bounding box center [523, 251] width 42 height 16
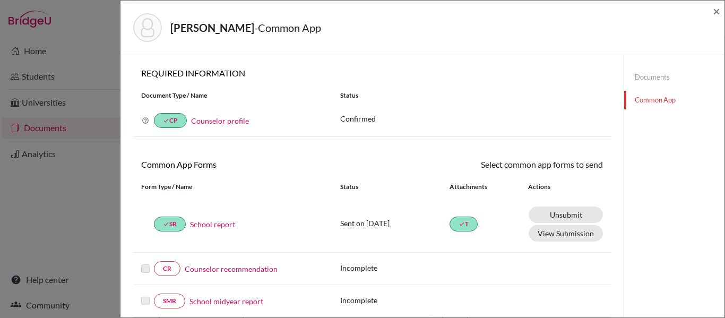
click at [642, 81] on link "Documents" at bounding box center [674, 77] width 100 height 19
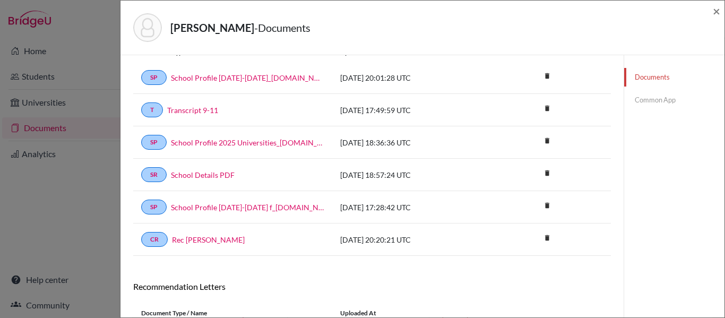
scroll to position [44, 0]
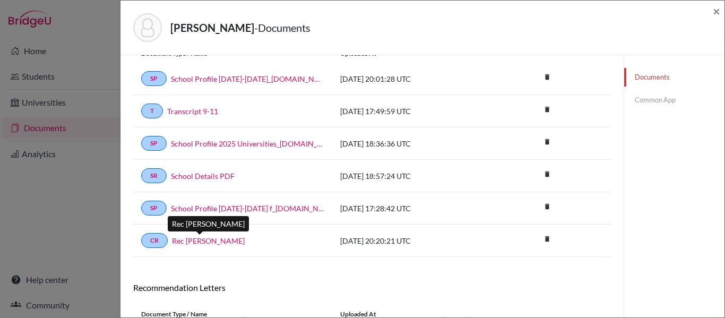
click at [197, 243] on link "Rec [PERSON_NAME]" at bounding box center [208, 240] width 73 height 11
click at [646, 99] on link "Common App" at bounding box center [674, 100] width 100 height 19
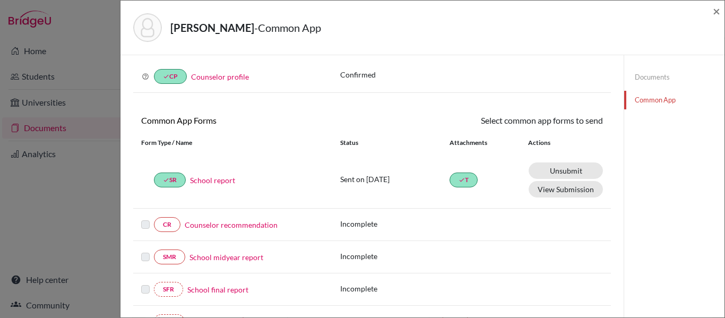
click at [260, 224] on link "Counselor recommendation" at bounding box center [231, 224] width 93 height 11
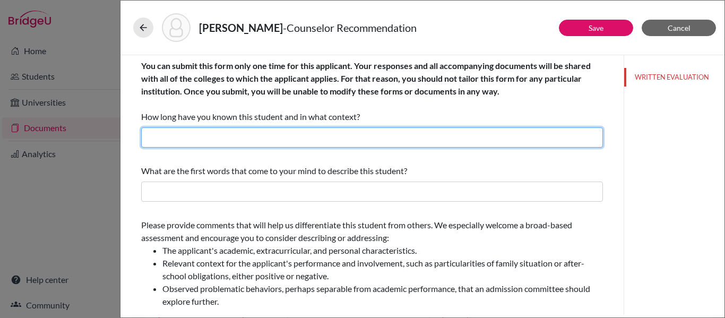
click at [201, 135] on input "text" at bounding box center [372, 137] width 462 height 20
type input "f"
type input "Four years as her counselor"
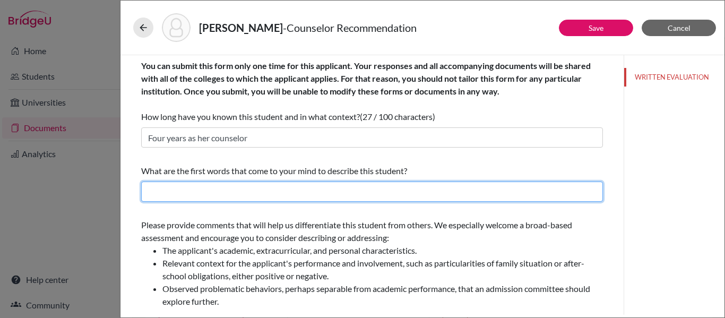
click at [195, 189] on input "text" at bounding box center [372, 191] width 462 height 20
click at [195, 192] on input "text" at bounding box center [372, 191] width 462 height 20
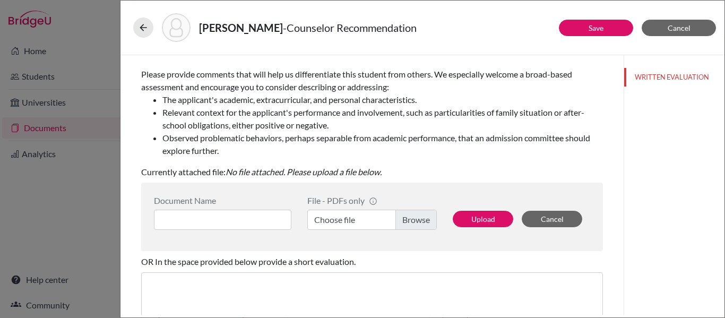
scroll to position [152, 0]
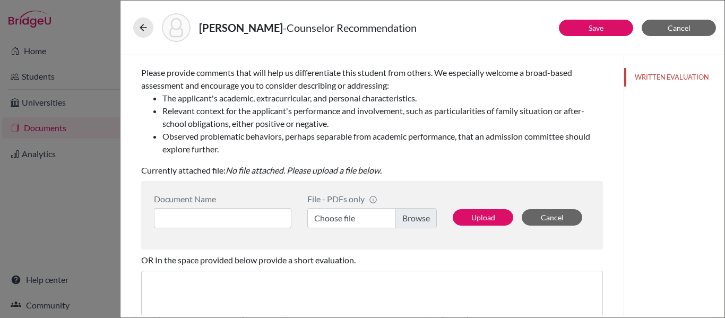
type input "Artistic, Intellectual curious, high potential"
click at [423, 216] on label "Choose file" at bounding box center [371, 218] width 129 height 20
click at [423, 216] on input "Choose file" at bounding box center [371, 218] width 129 height 20
click at [245, 217] on input at bounding box center [222, 218] width 137 height 20
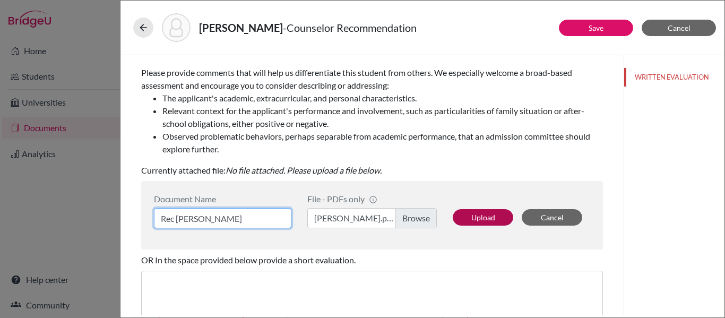
type input "Rec [PERSON_NAME]"
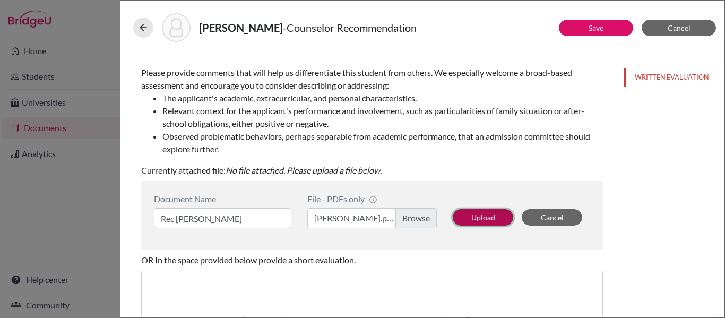
click at [462, 214] on button "Upload" at bounding box center [483, 217] width 60 height 16
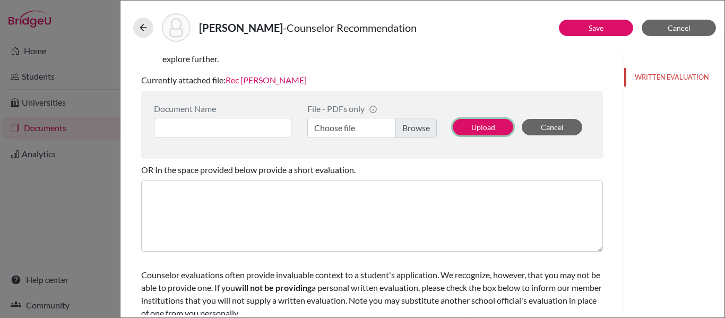
scroll to position [241, 0]
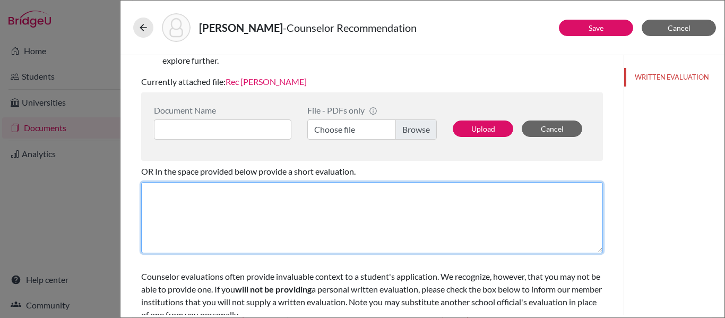
click at [188, 200] on textarea at bounding box center [372, 217] width 462 height 71
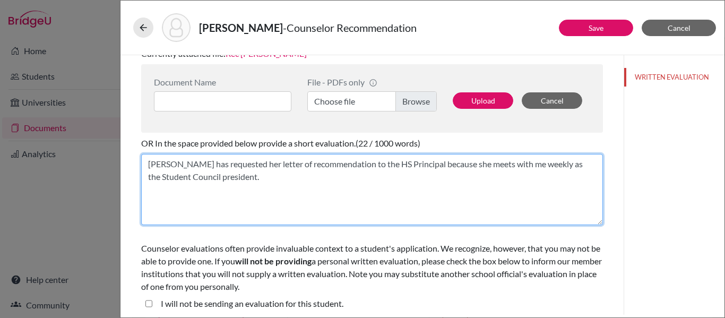
scroll to position [273, 0]
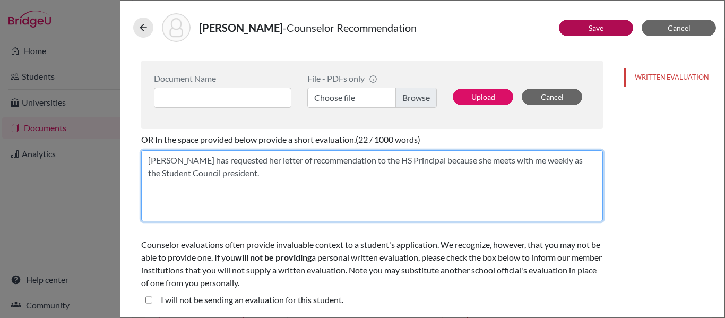
type textarea "[PERSON_NAME] has requested her letter of recommendation to the HS Principal be…"
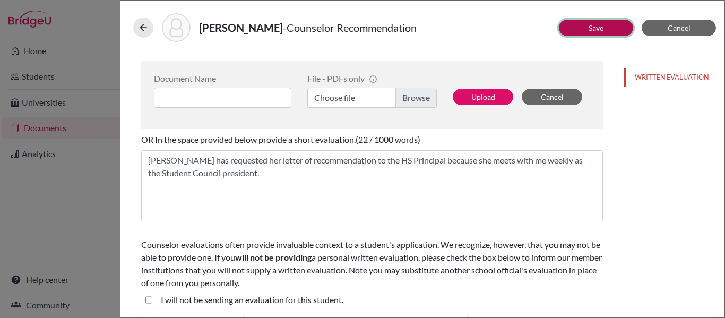
click at [602, 26] on link "Save" at bounding box center [596, 27] width 15 height 9
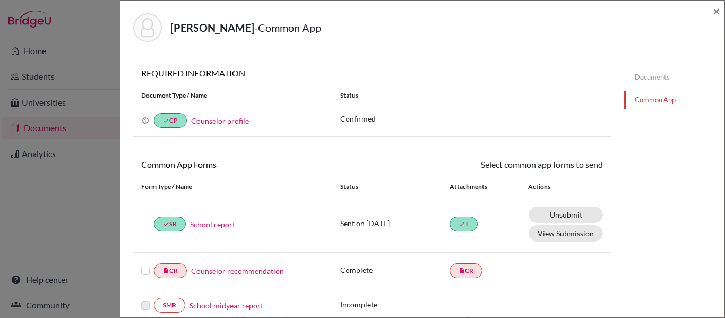
click at [145, 264] on label at bounding box center [145, 264] width 8 height 0
click at [0, 0] on input "checkbox" at bounding box center [0, 0] width 0 height 0
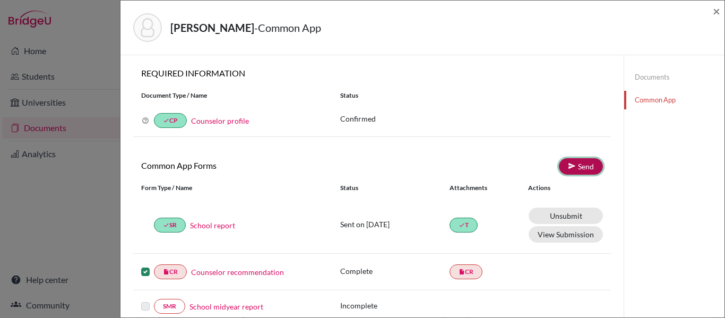
click at [589, 162] on link "Send" at bounding box center [581, 166] width 44 height 16
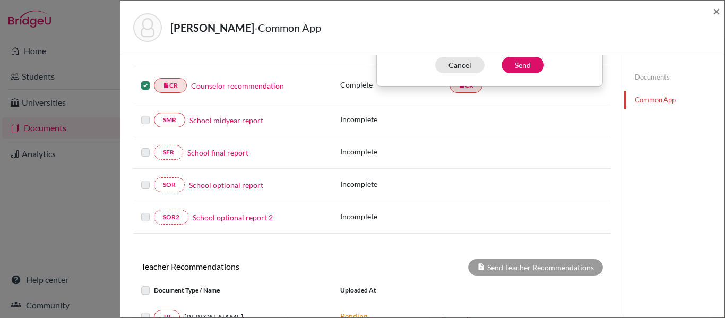
scroll to position [184, 0]
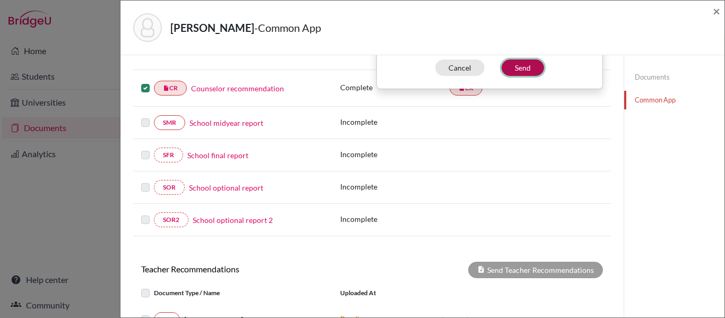
click at [524, 68] on button "Send" at bounding box center [523, 67] width 42 height 16
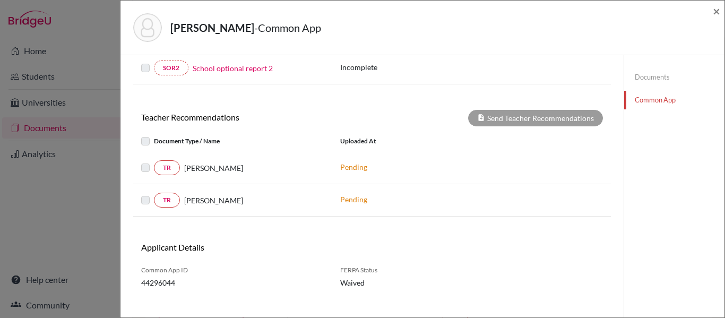
scroll to position [340, 0]
